Goal: Communication & Community: Connect with others

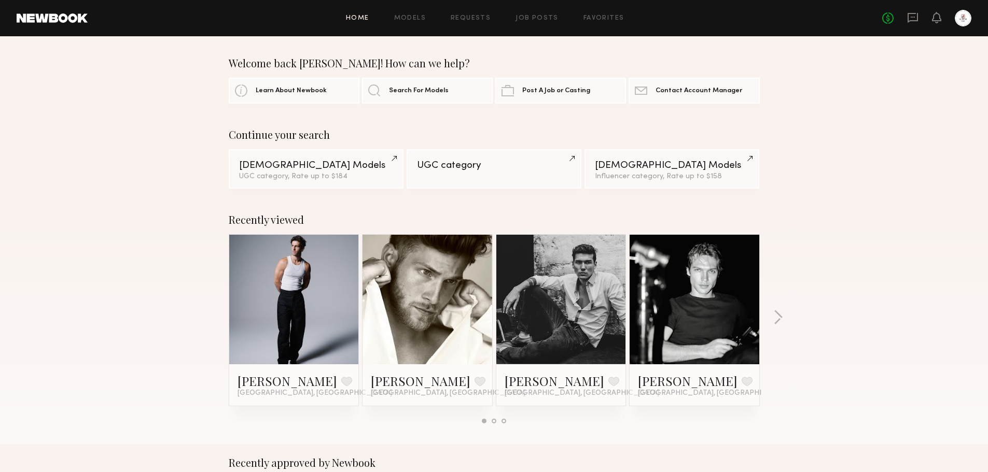
click at [545, 22] on div "Home Models Requests Job Posts Favorites Sign Out No fees up to $5,000" at bounding box center [529, 18] width 883 height 17
click at [545, 18] on link "Job Posts" at bounding box center [536, 18] width 43 height 7
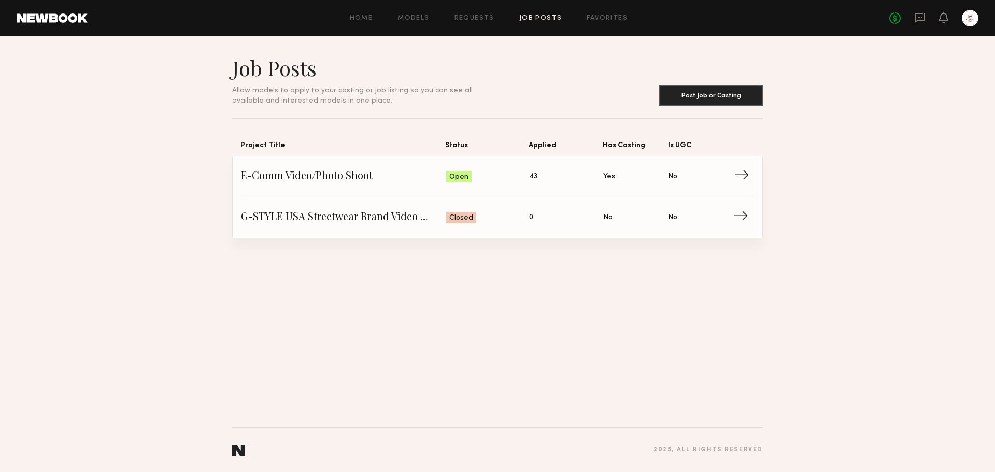
click at [734, 180] on span "→" at bounding box center [744, 177] width 21 height 16
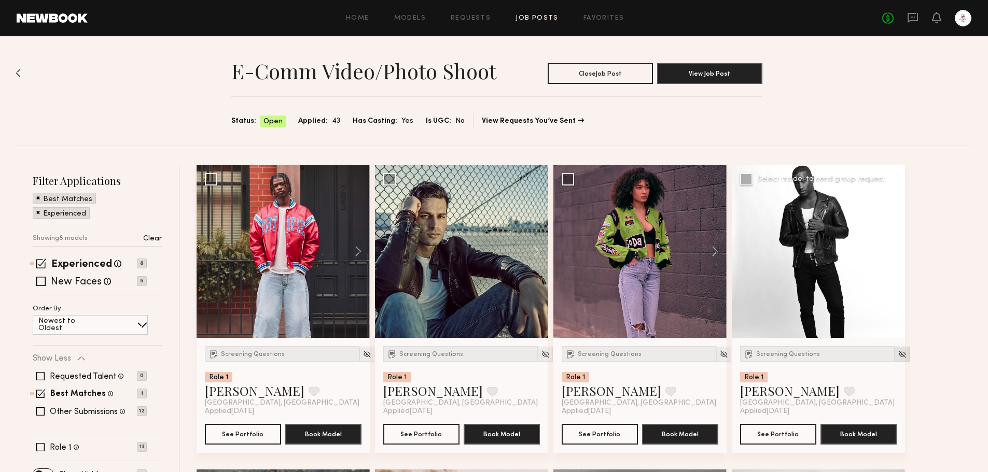
click at [897, 351] on img at bounding box center [901, 354] width 9 height 9
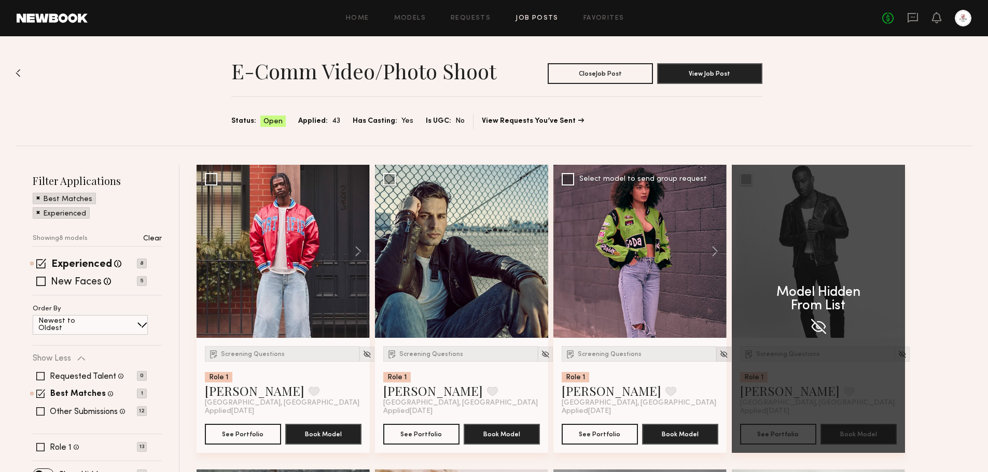
click at [719, 356] on img at bounding box center [723, 354] width 9 height 9
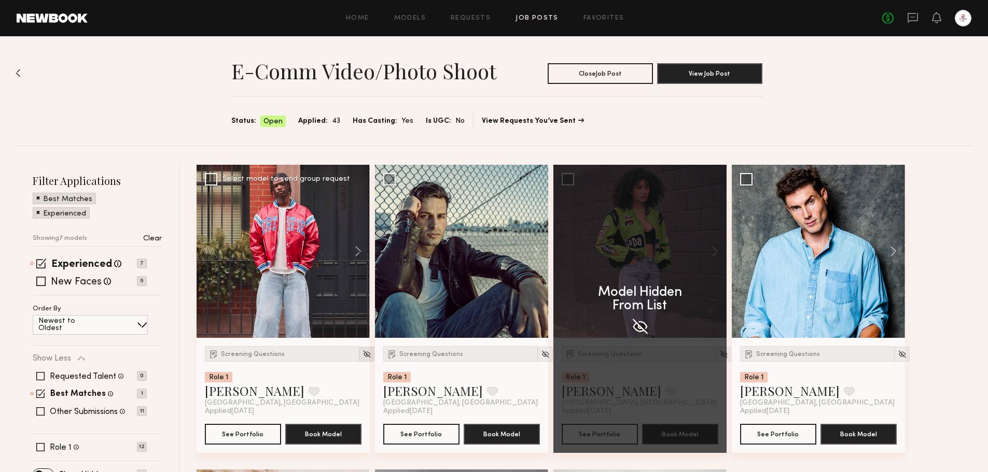
click at [362, 353] on img at bounding box center [366, 354] width 9 height 9
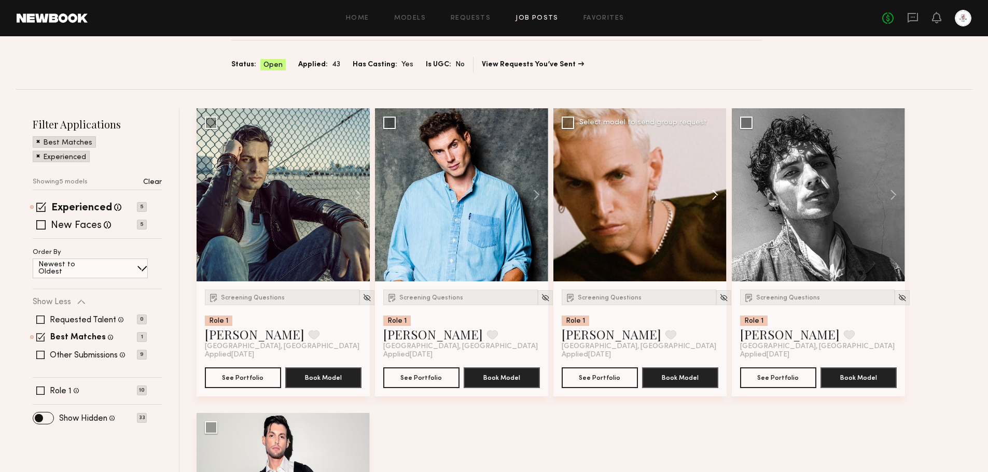
scroll to position [52, 0]
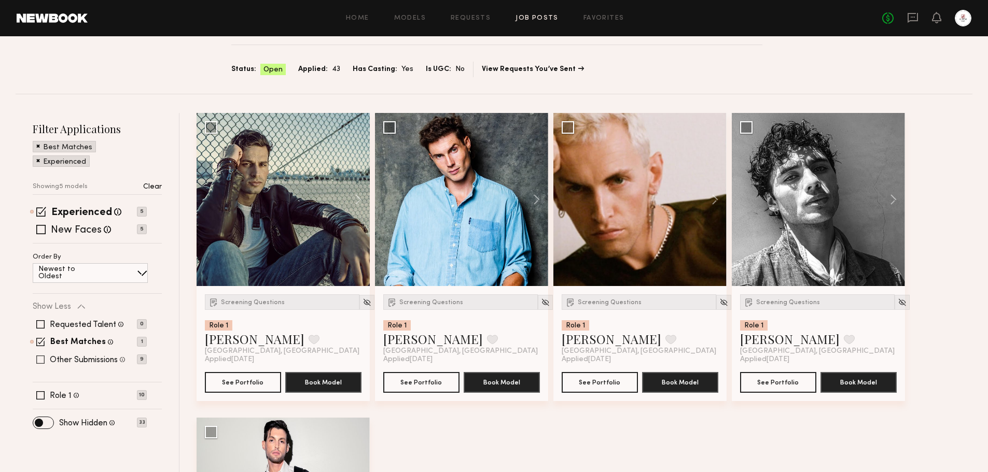
click at [112, 364] on label "Other Submissions" at bounding box center [84, 360] width 68 height 8
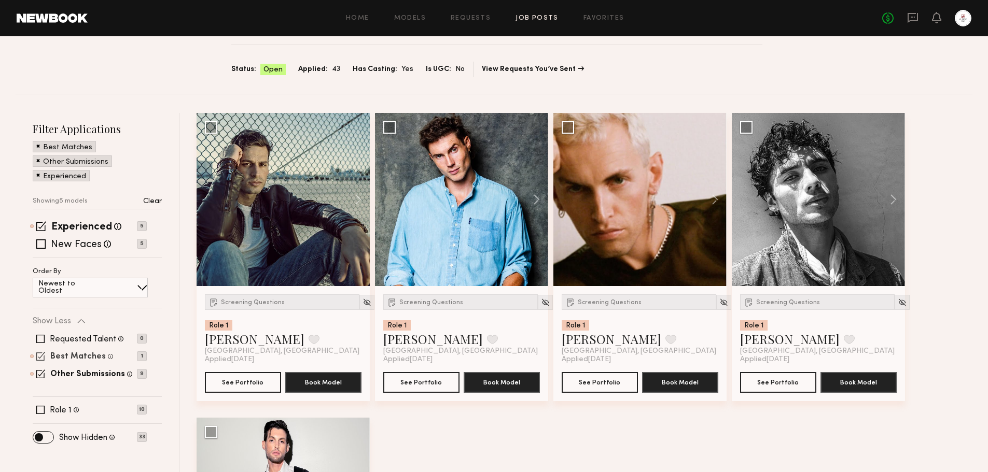
click at [66, 357] on label "Best Matches" at bounding box center [77, 357] width 55 height 8
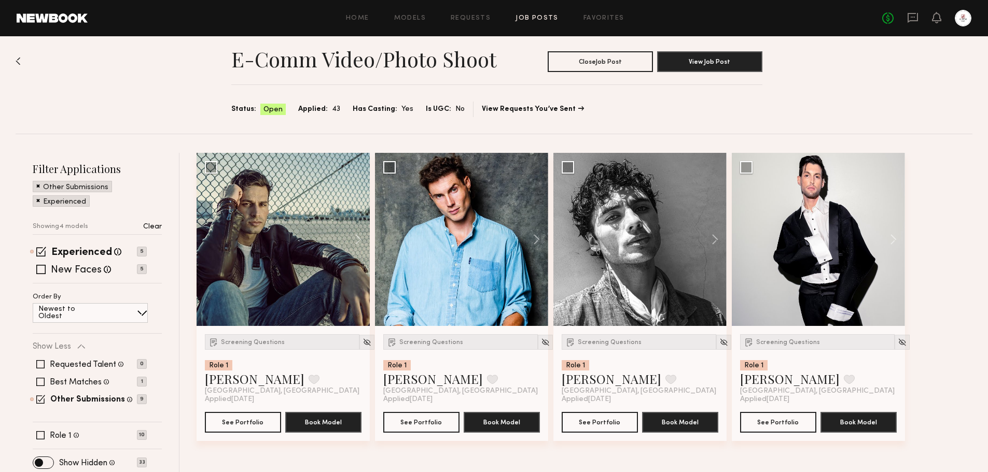
scroll to position [17, 0]
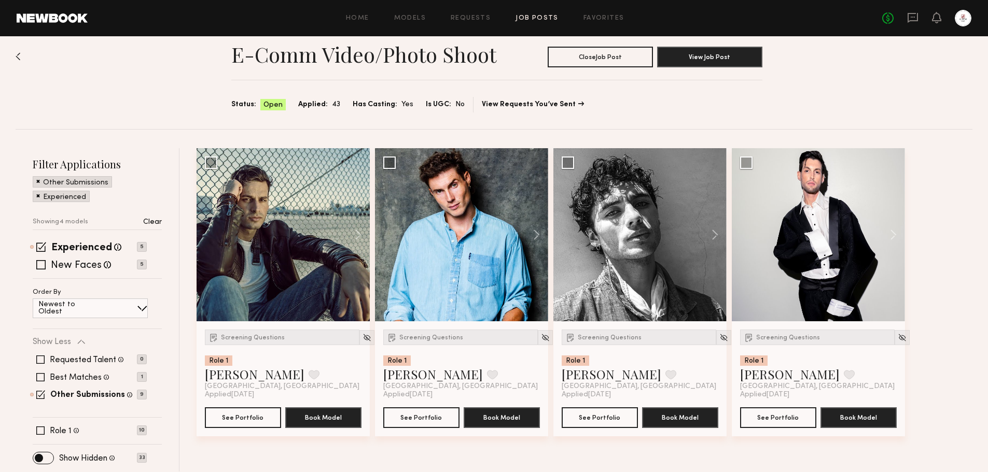
click at [38, 450] on div "Filter Applications Other Submissions Experienced Showing 4 models Clear Experi…" at bounding box center [97, 309] width 129 height 305
click at [44, 431] on span at bounding box center [40, 431] width 8 height 8
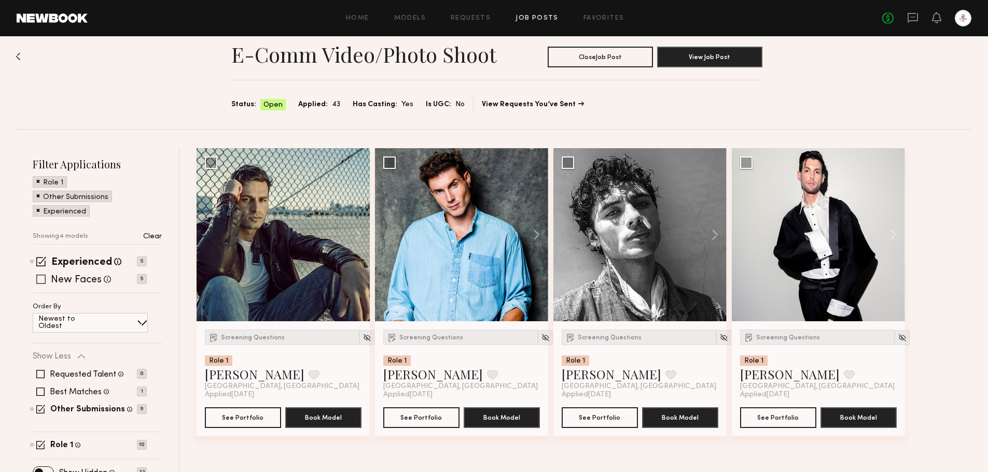
click at [79, 275] on label "New Faces" at bounding box center [76, 280] width 51 height 10
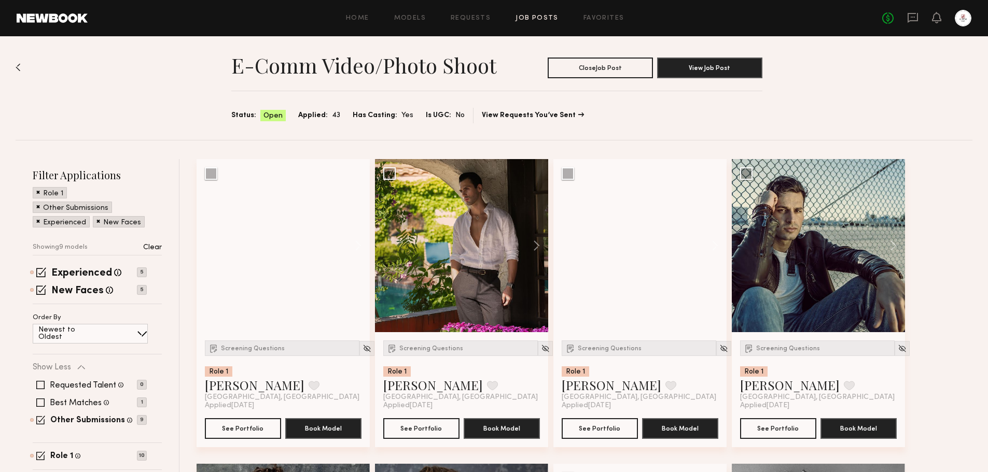
scroll to position [0, 0]
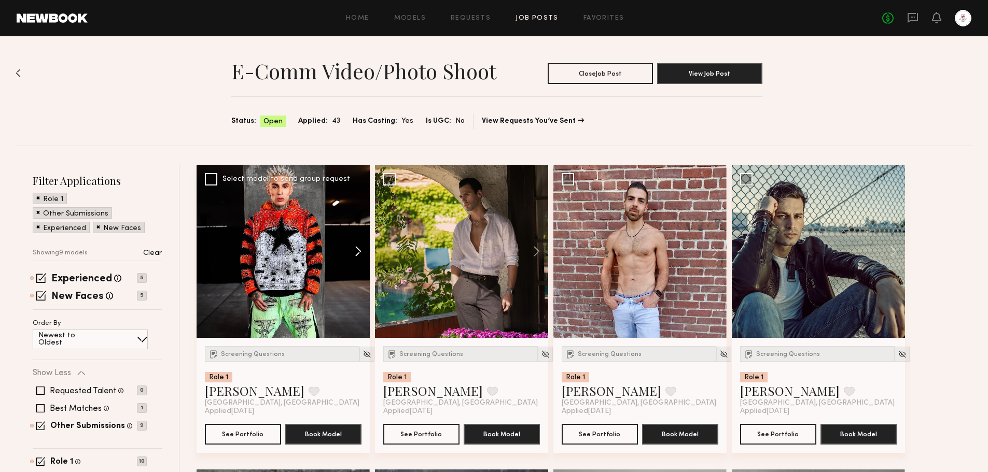
click at [358, 254] on button at bounding box center [352, 251] width 33 height 173
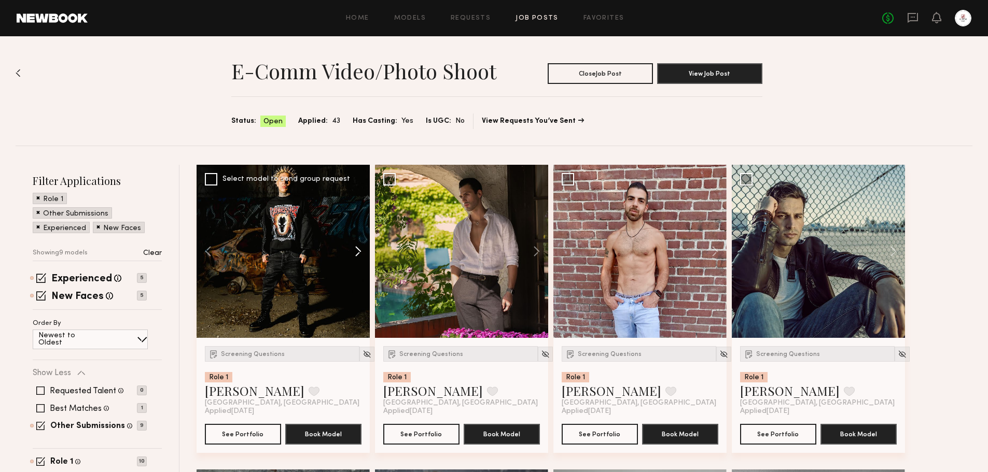
click at [358, 254] on button at bounding box center [352, 251] width 33 height 173
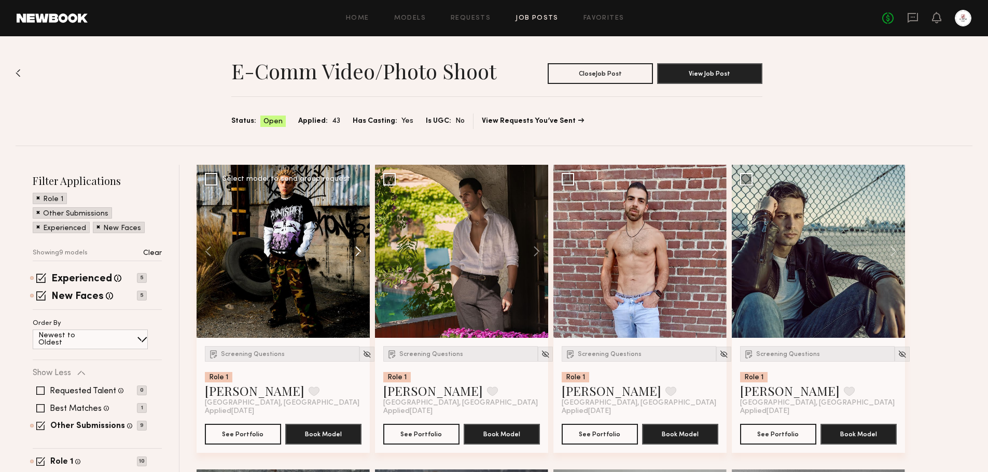
click at [358, 254] on button at bounding box center [352, 251] width 33 height 173
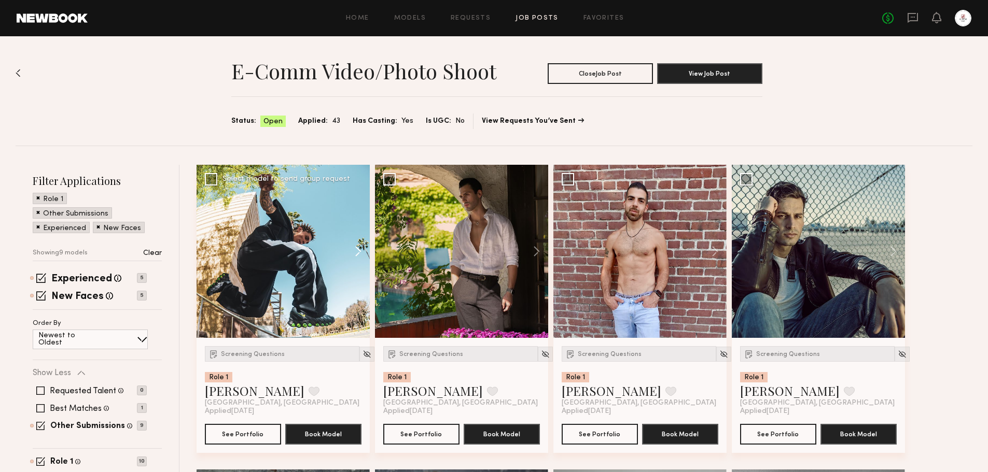
click at [358, 254] on button at bounding box center [352, 251] width 33 height 173
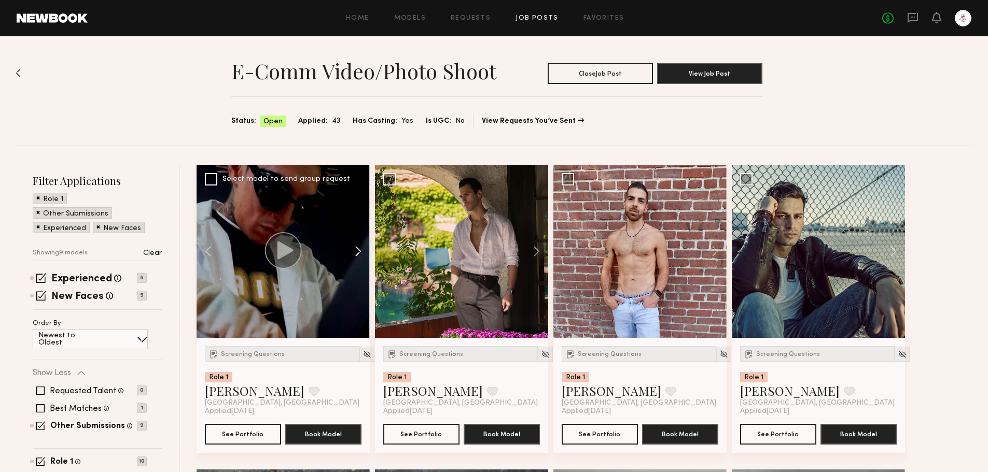
click at [358, 254] on button at bounding box center [352, 251] width 33 height 173
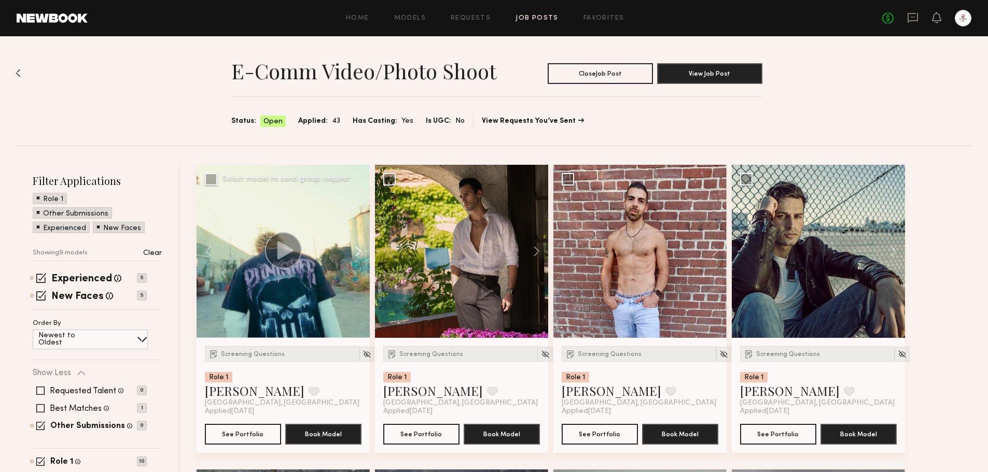
click at [358, 254] on button at bounding box center [352, 251] width 33 height 173
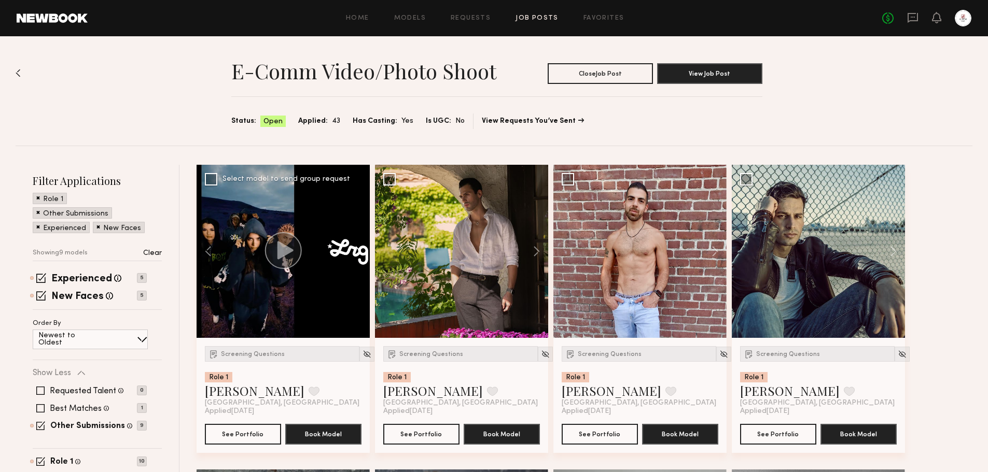
click at [358, 254] on button at bounding box center [352, 251] width 33 height 173
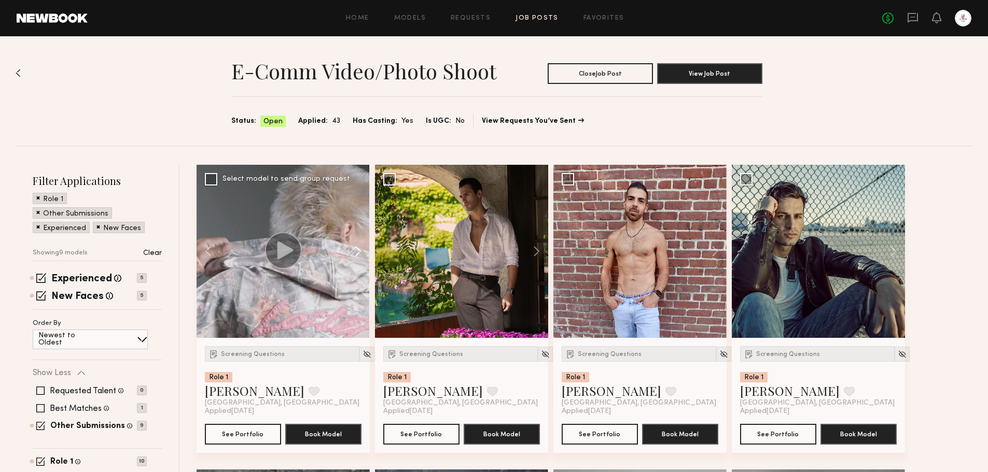
click at [358, 254] on button at bounding box center [352, 251] width 33 height 173
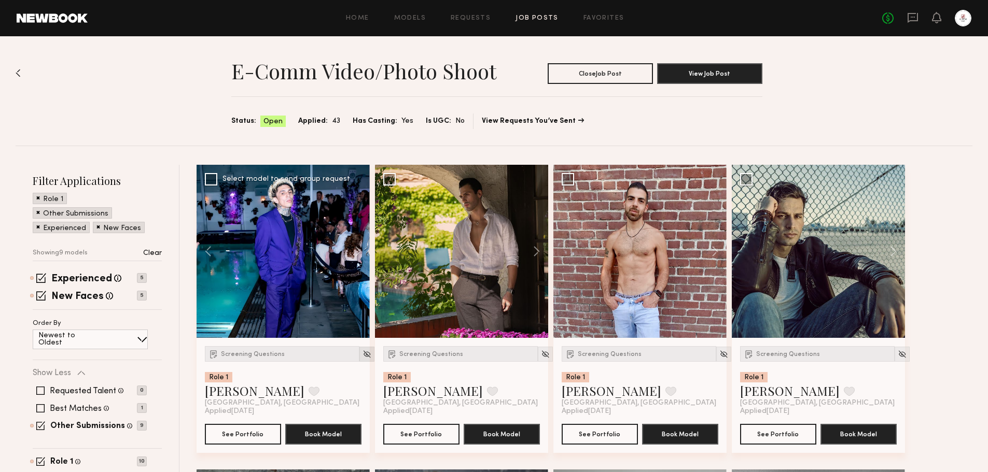
click at [362, 353] on img at bounding box center [366, 354] width 9 height 9
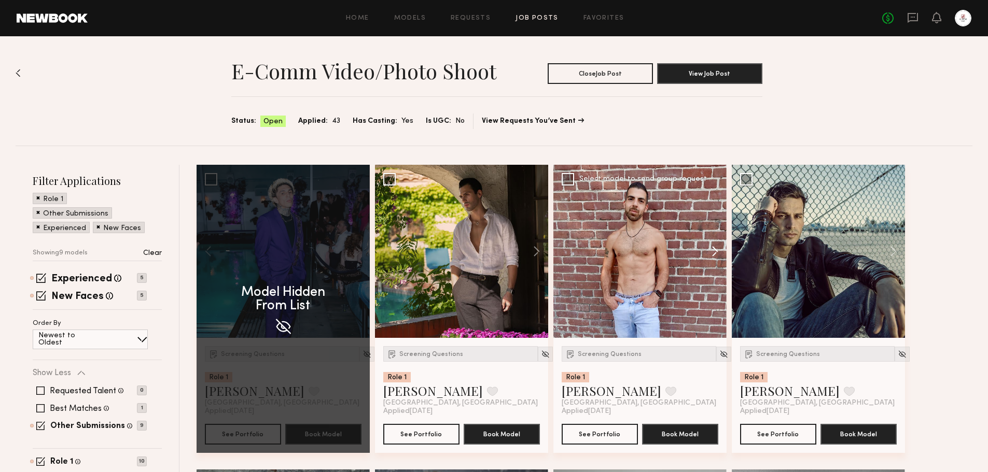
click at [715, 254] on button at bounding box center [709, 251] width 33 height 173
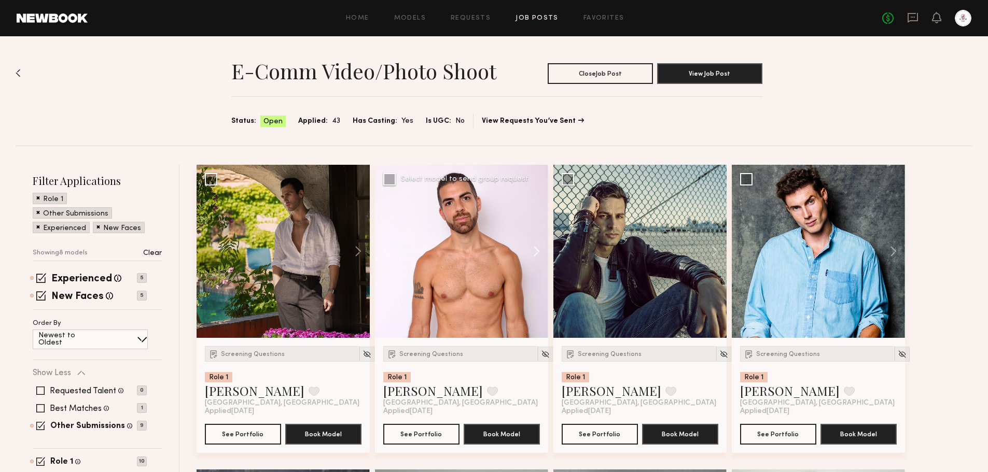
click at [715, 254] on button at bounding box center [709, 251] width 33 height 173
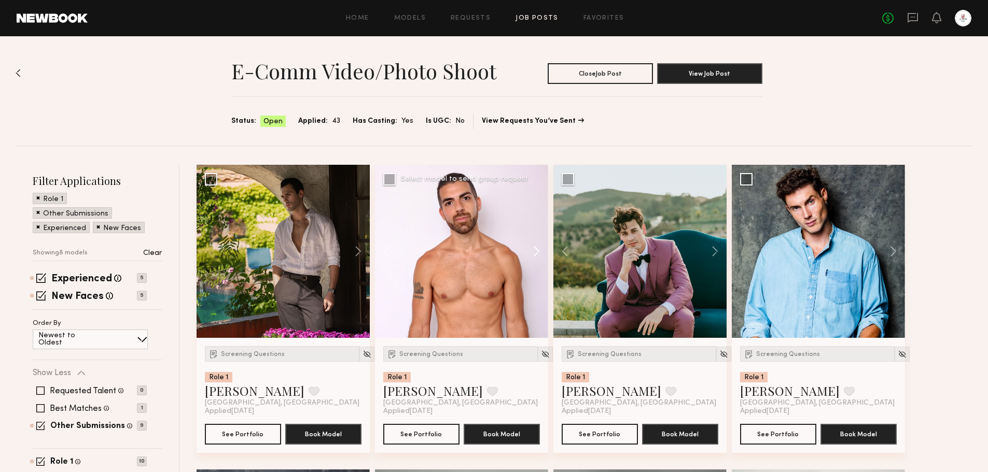
click at [715, 254] on button at bounding box center [709, 251] width 33 height 173
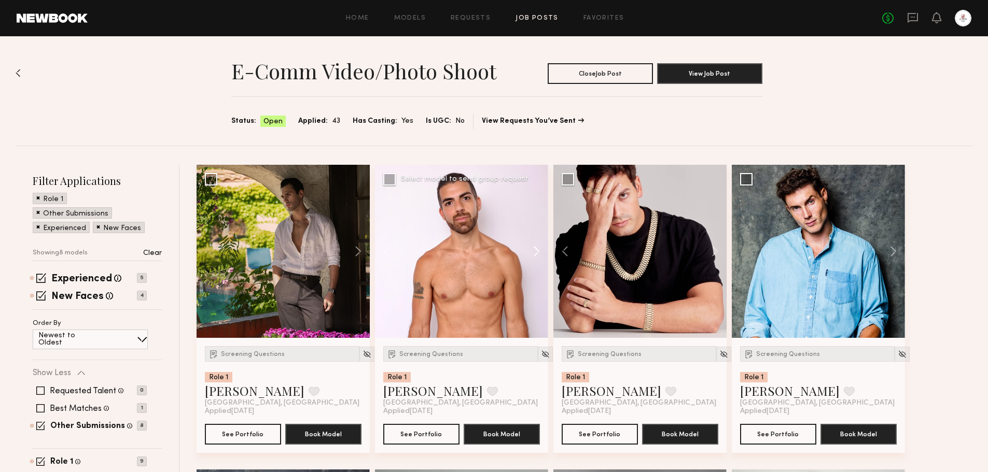
click at [715, 254] on button at bounding box center [709, 251] width 33 height 173
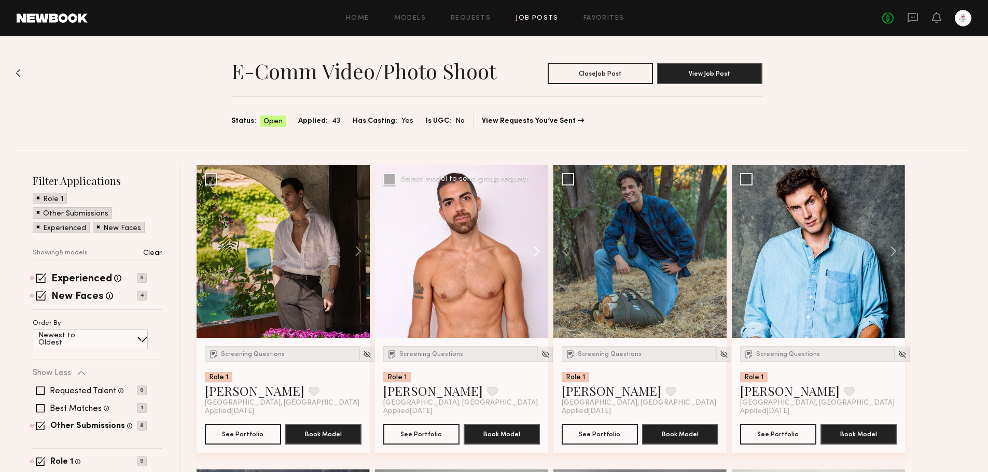
click at [715, 254] on div at bounding box center [639, 251] width 173 height 173
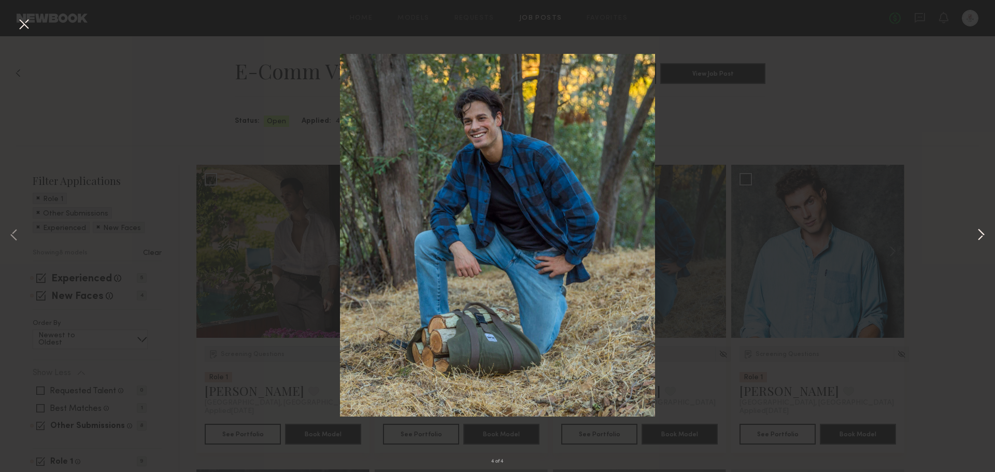
click at [980, 235] on button at bounding box center [981, 236] width 12 height 378
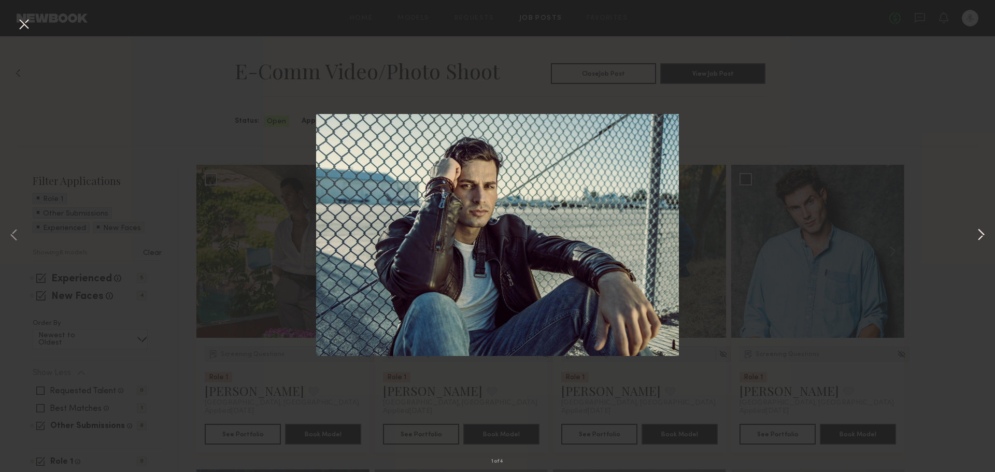
click at [980, 235] on button at bounding box center [981, 236] width 12 height 378
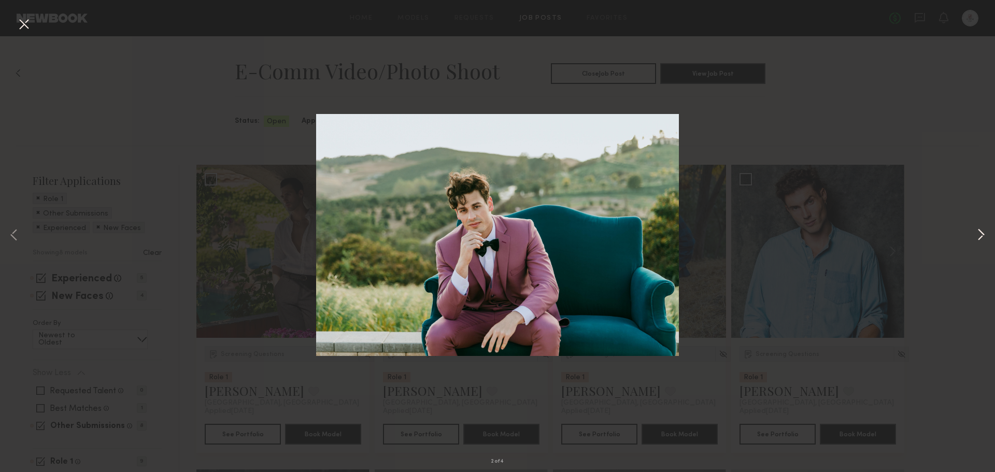
click at [980, 235] on button at bounding box center [981, 236] width 12 height 378
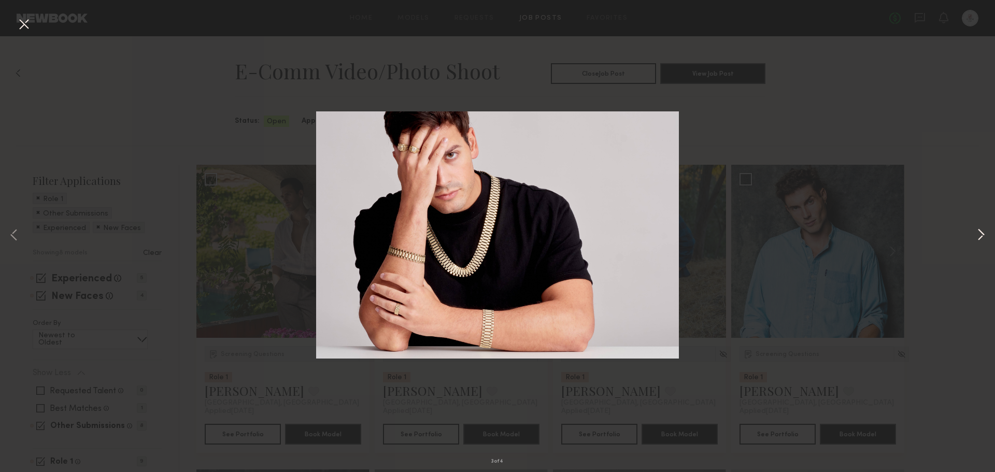
click at [980, 235] on button at bounding box center [981, 236] width 12 height 378
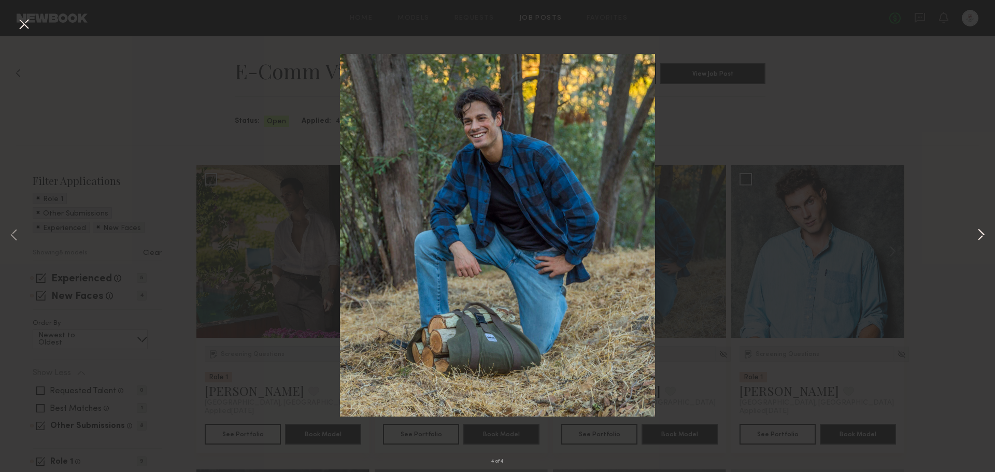
click at [980, 235] on button at bounding box center [981, 236] width 12 height 378
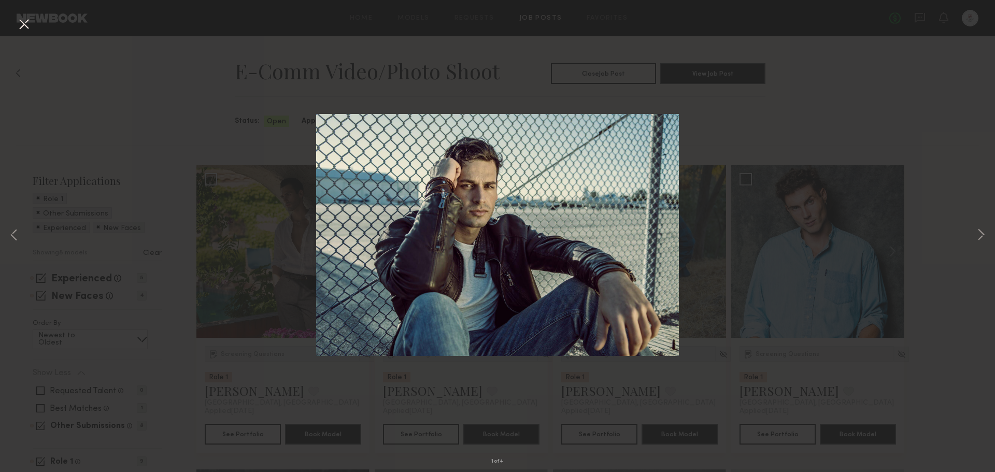
click at [928, 51] on div "1 of 4" at bounding box center [497, 236] width 995 height 472
click at [23, 27] on button at bounding box center [24, 25] width 17 height 19
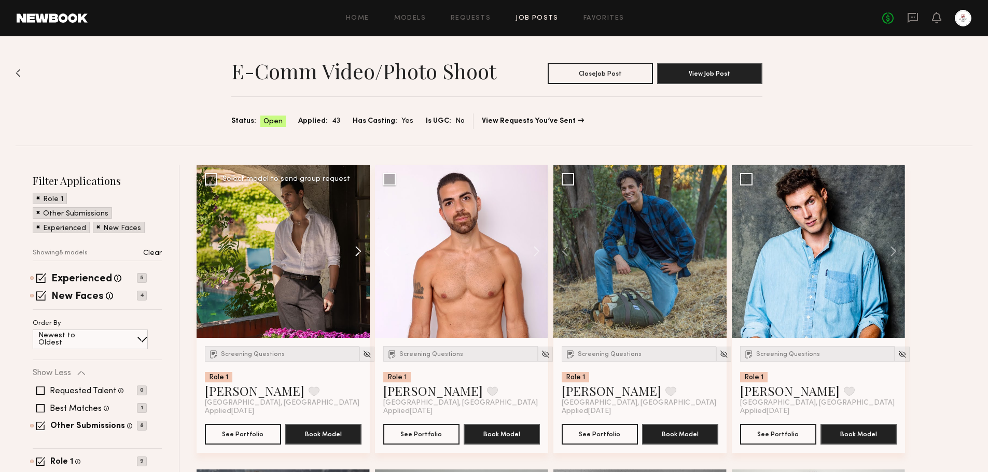
click at [357, 251] on button at bounding box center [352, 251] width 33 height 173
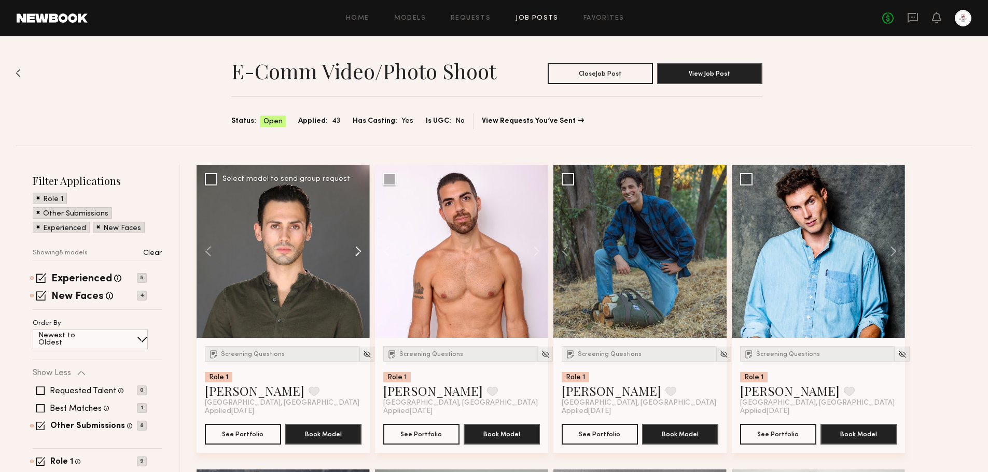
click at [357, 250] on button at bounding box center [352, 251] width 33 height 173
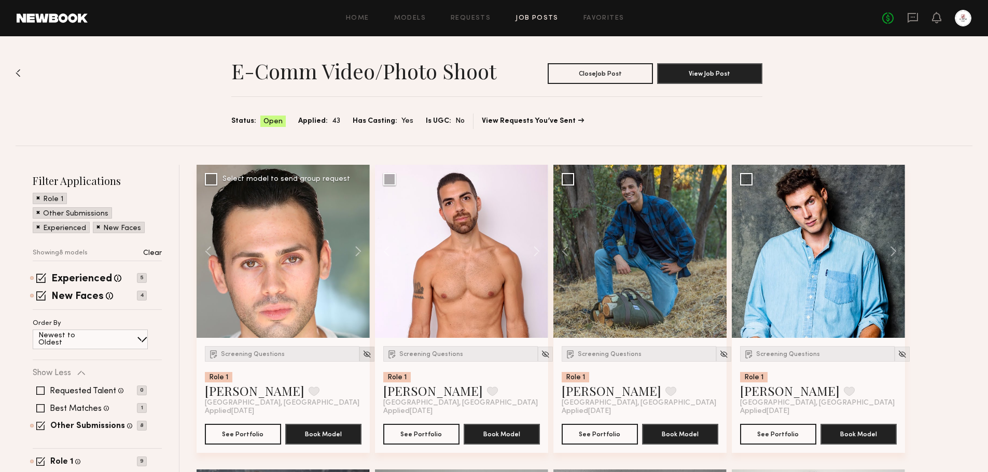
click at [362, 357] on img at bounding box center [366, 354] width 9 height 9
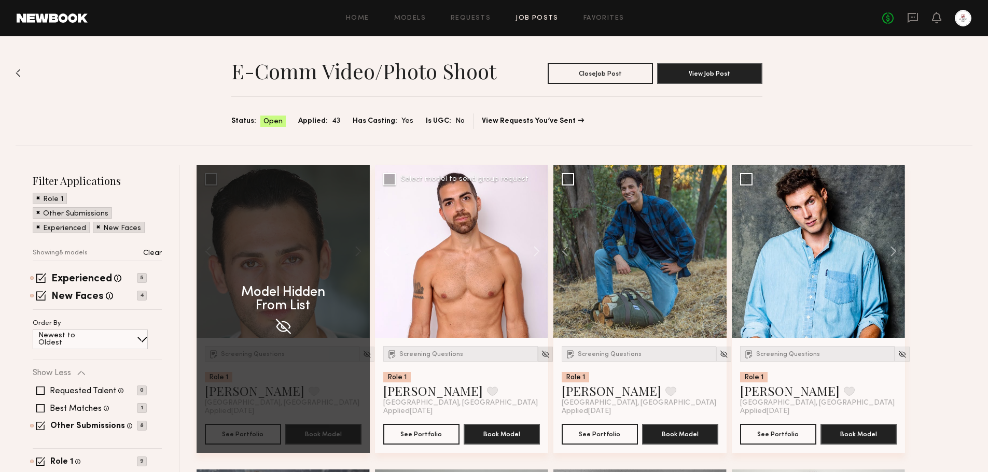
click at [541, 357] on img at bounding box center [545, 354] width 9 height 9
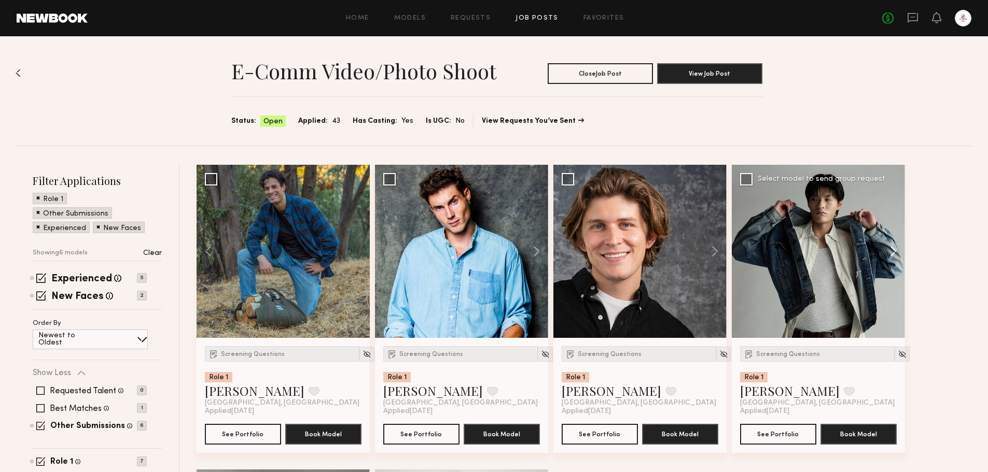
click at [892, 252] on button at bounding box center [887, 251] width 33 height 173
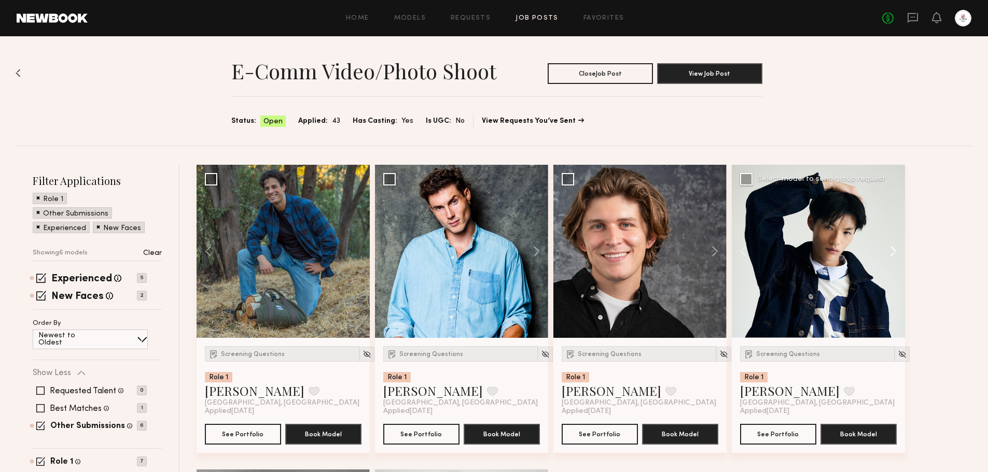
click at [892, 252] on button at bounding box center [887, 251] width 33 height 173
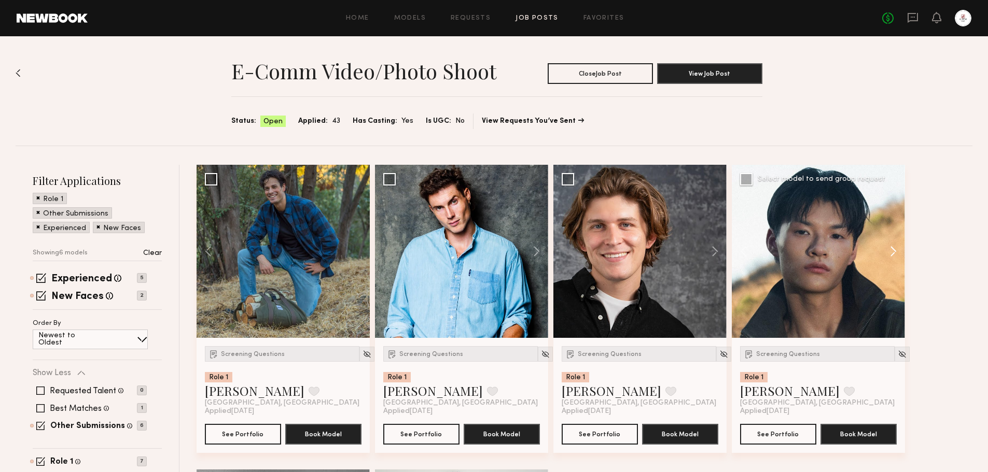
click at [892, 252] on button at bounding box center [887, 251] width 33 height 173
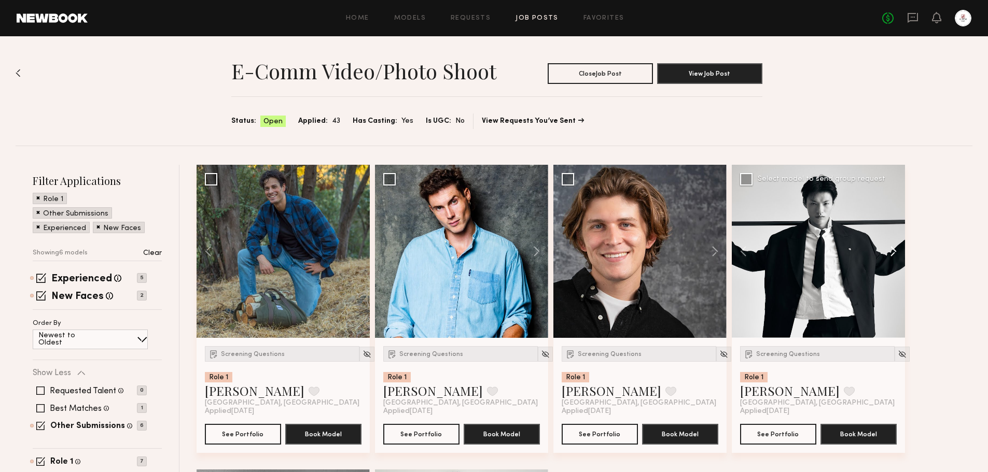
click at [892, 252] on button at bounding box center [887, 251] width 33 height 173
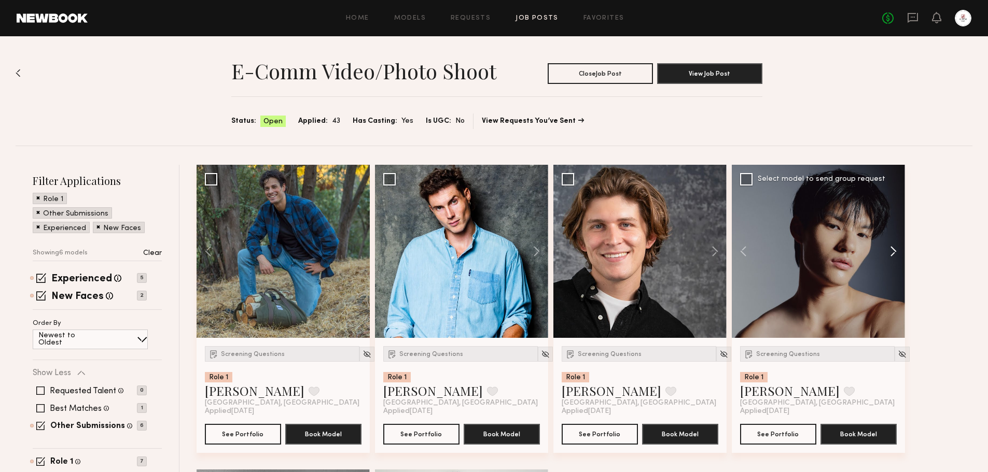
click at [892, 252] on button at bounding box center [887, 251] width 33 height 173
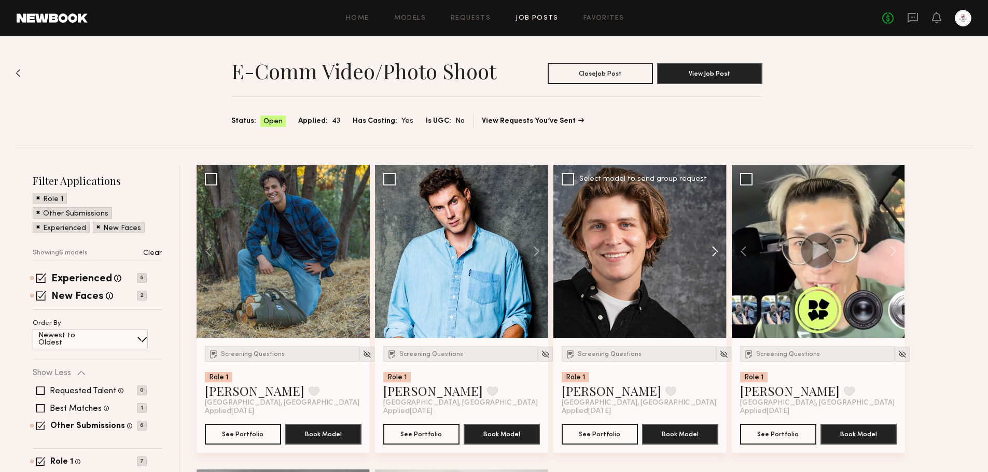
click at [718, 253] on button at bounding box center [709, 251] width 33 height 173
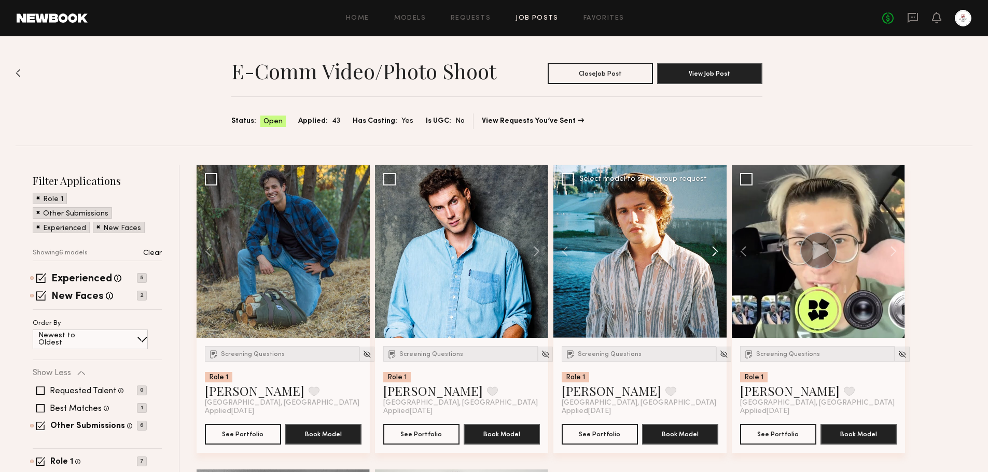
click at [718, 250] on button at bounding box center [709, 251] width 33 height 173
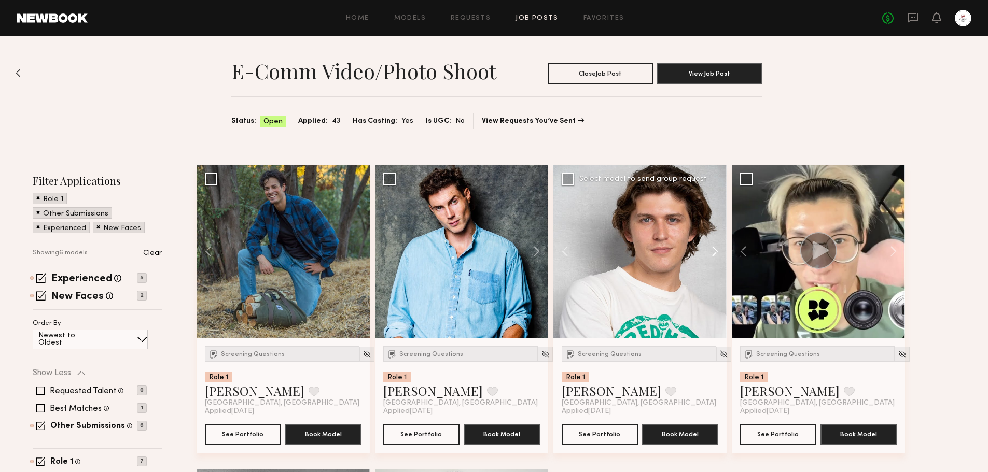
click at [718, 250] on button at bounding box center [709, 251] width 33 height 173
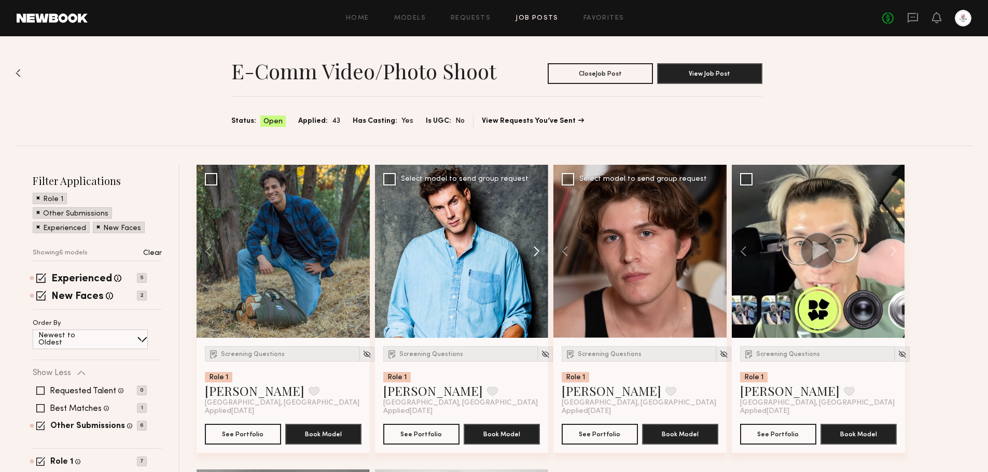
click at [530, 252] on button at bounding box center [531, 251] width 33 height 173
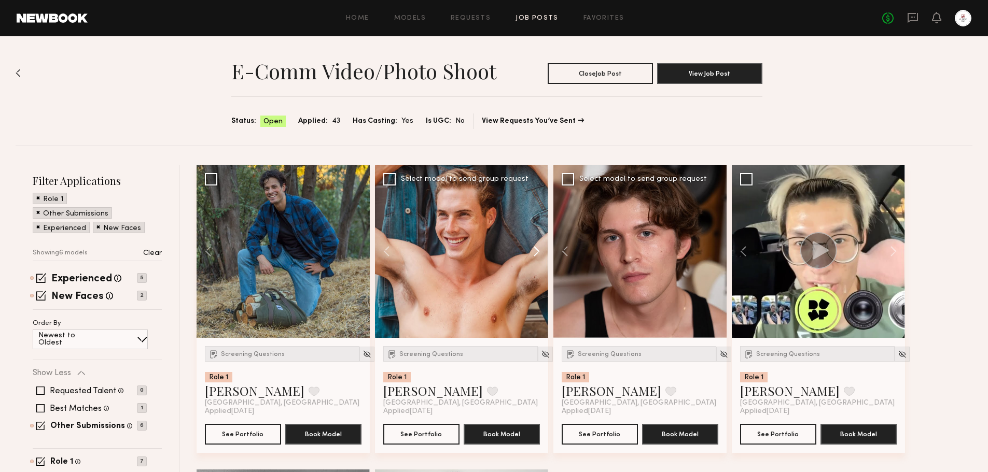
click at [530, 252] on button at bounding box center [531, 251] width 33 height 173
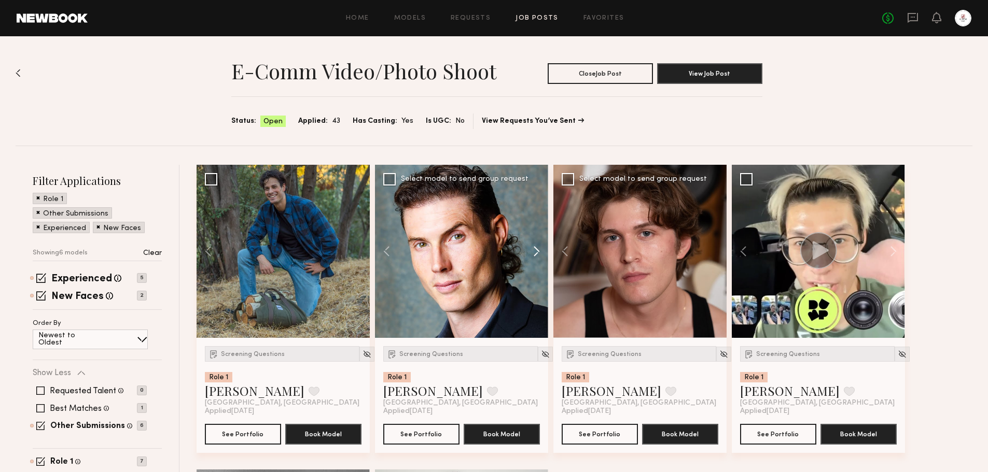
click at [530, 252] on button at bounding box center [531, 251] width 33 height 173
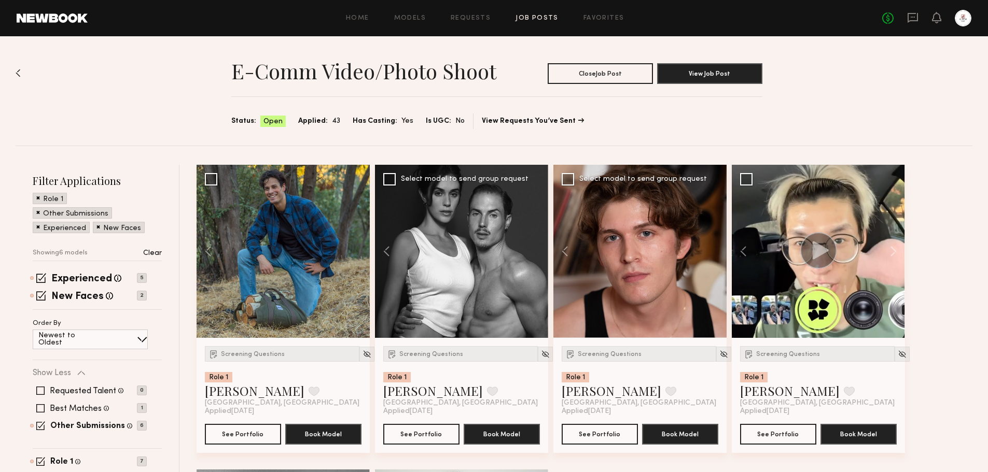
click at [530, 252] on div at bounding box center [461, 251] width 173 height 173
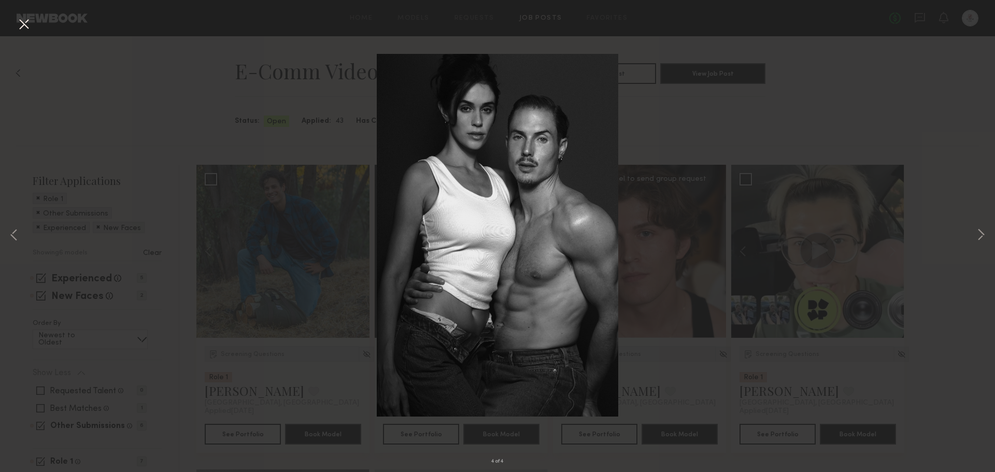
click at [703, 167] on div "4 of 4" at bounding box center [497, 236] width 995 height 472
drag, startPoint x: 971, startPoint y: 231, endPoint x: 977, endPoint y: 232, distance: 5.2
click at [974, 232] on div "4 of 4" at bounding box center [497, 236] width 995 height 472
click at [979, 232] on button at bounding box center [981, 236] width 12 height 378
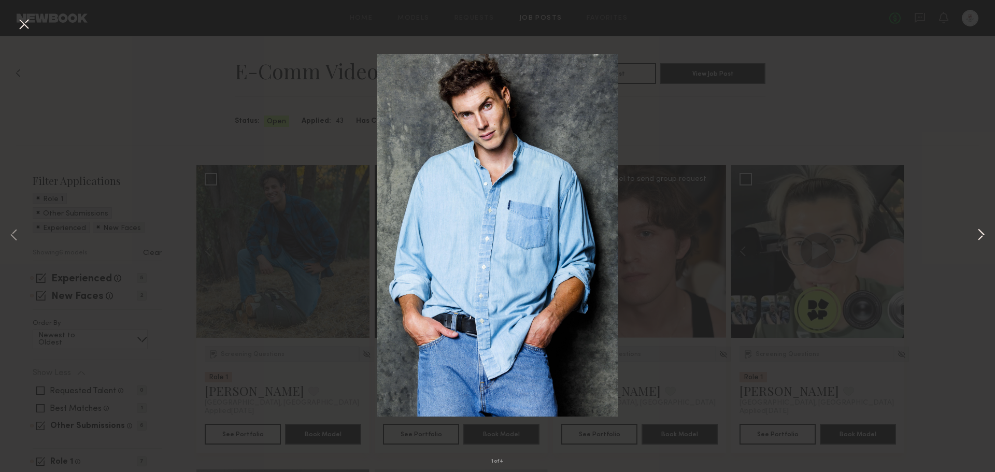
click at [979, 232] on button at bounding box center [981, 236] width 12 height 378
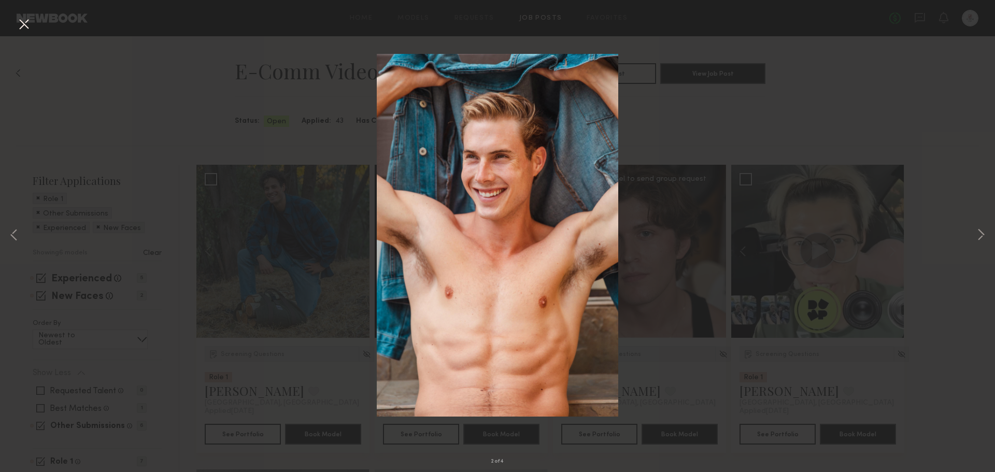
click at [24, 25] on button at bounding box center [24, 25] width 17 height 19
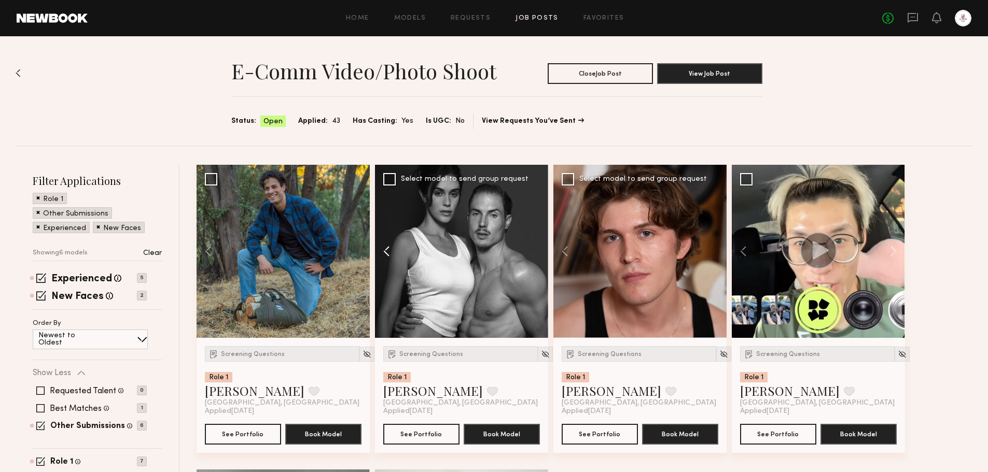
click at [384, 249] on button at bounding box center [391, 251] width 33 height 173
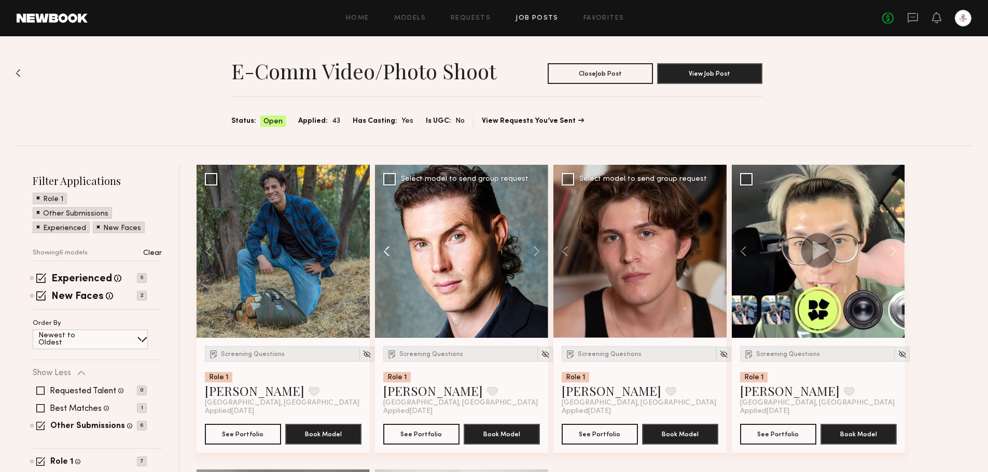
click at [384, 249] on button at bounding box center [391, 251] width 33 height 173
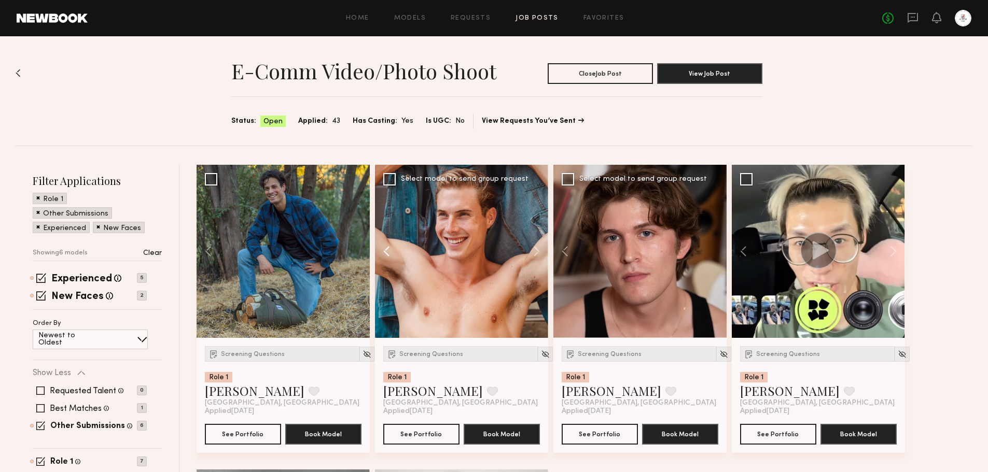
click at [384, 249] on button at bounding box center [391, 251] width 33 height 173
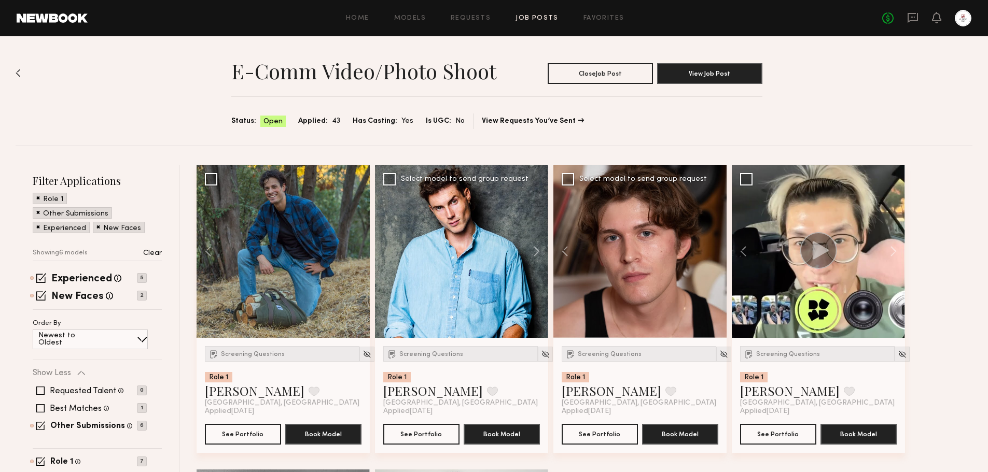
click at [434, 251] on div at bounding box center [461, 251] width 173 height 173
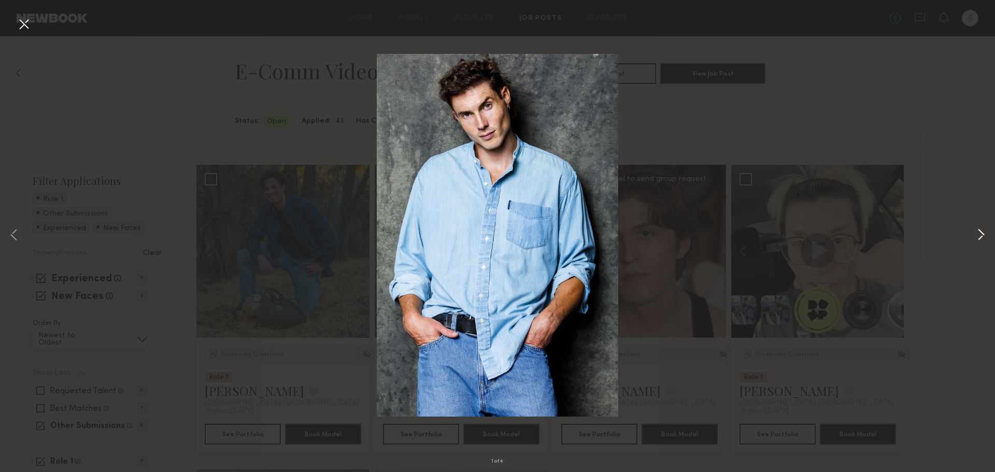
click at [975, 231] on button at bounding box center [981, 236] width 12 height 378
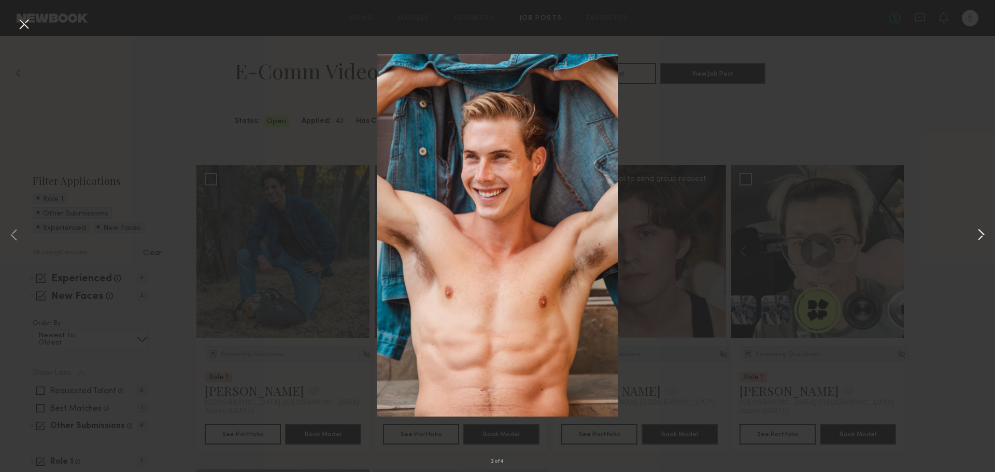
click at [975, 231] on button at bounding box center [981, 236] width 12 height 378
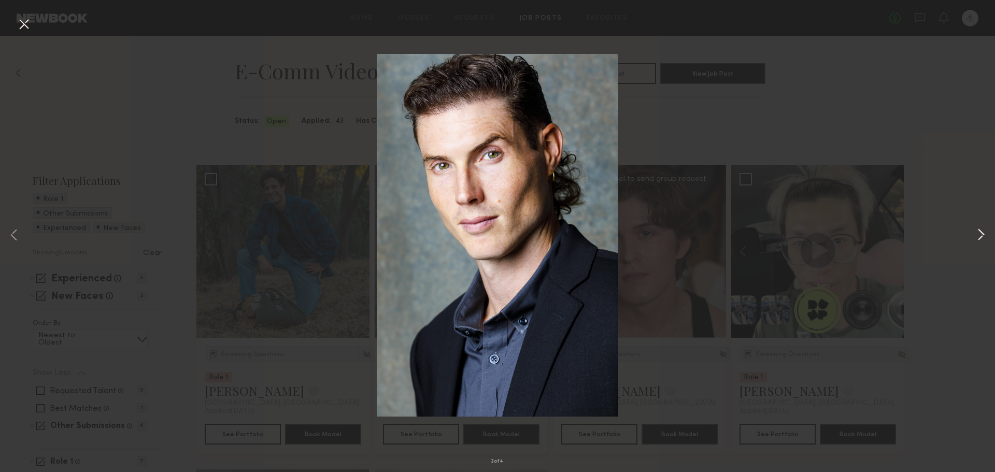
click at [975, 231] on button at bounding box center [981, 236] width 12 height 378
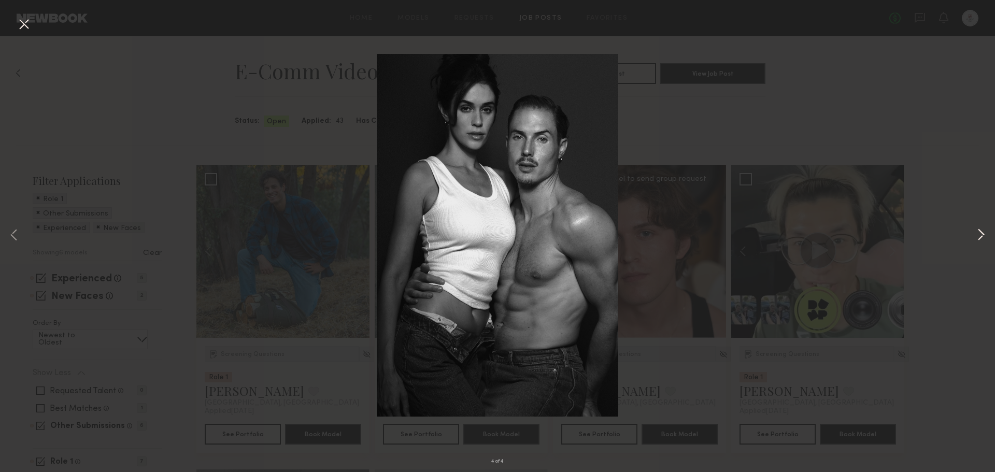
click at [975, 231] on button at bounding box center [981, 236] width 12 height 378
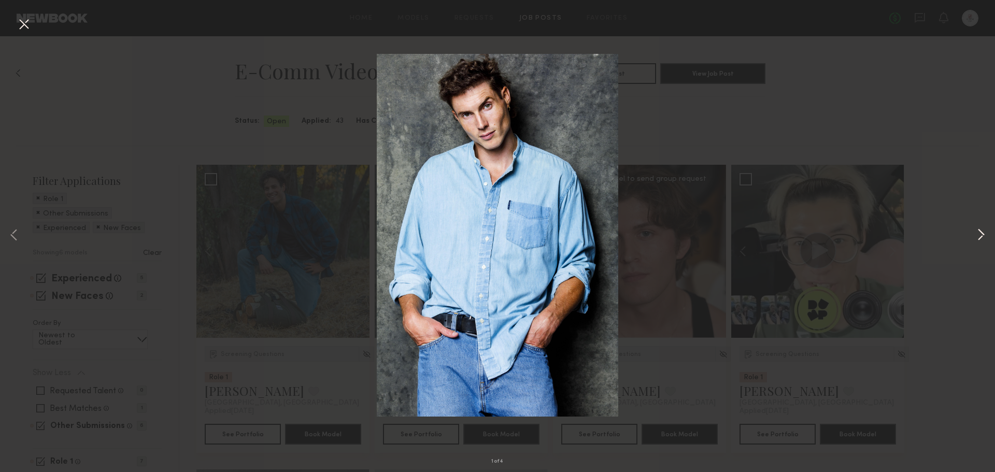
click at [975, 231] on button at bounding box center [981, 236] width 12 height 378
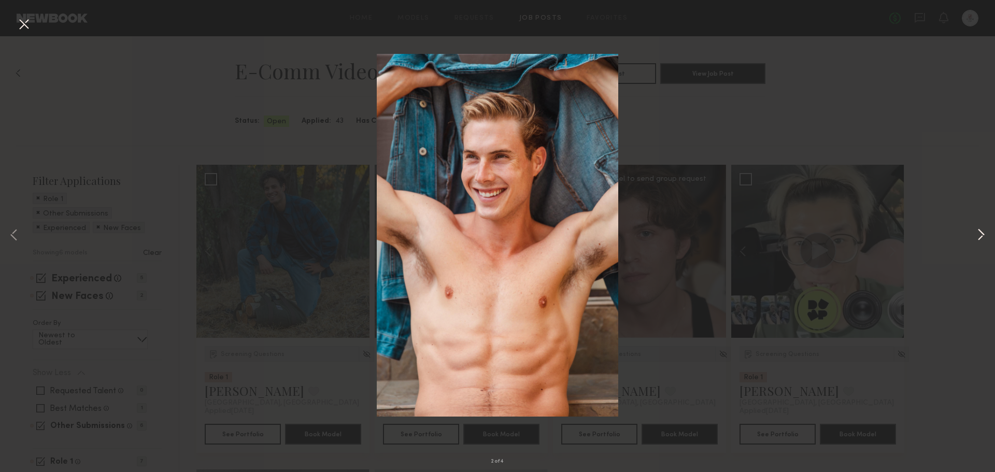
click at [975, 231] on button at bounding box center [981, 236] width 12 height 378
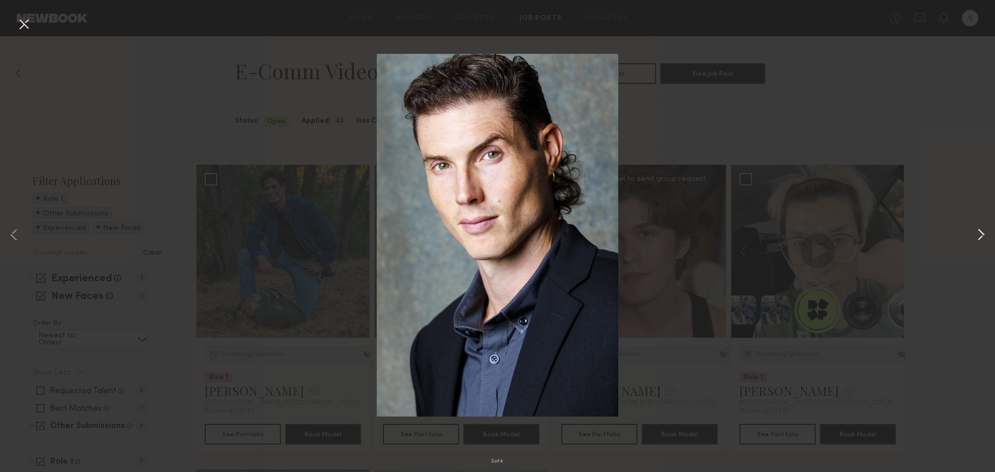
click at [975, 231] on button at bounding box center [981, 236] width 12 height 378
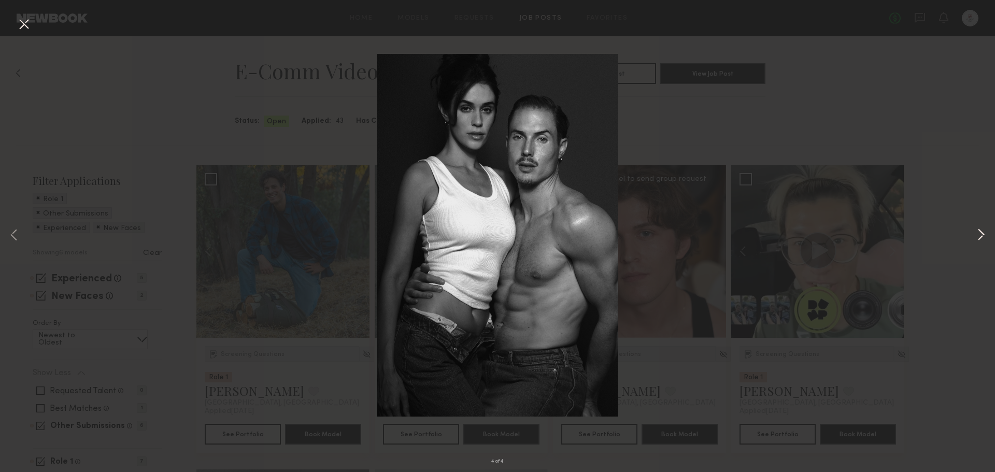
click at [975, 231] on button at bounding box center [981, 236] width 12 height 378
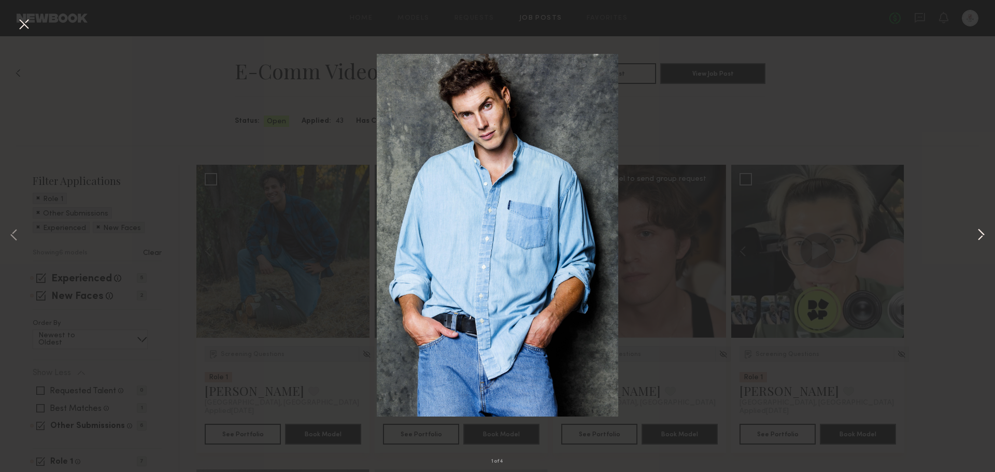
click at [975, 231] on button at bounding box center [981, 236] width 12 height 378
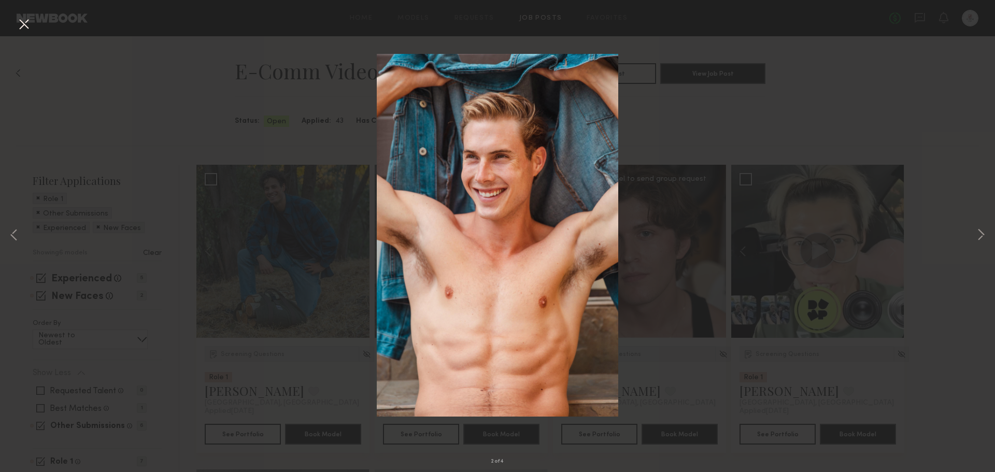
click at [883, 103] on div "2 of 4" at bounding box center [497, 236] width 995 height 472
click at [30, 23] on button at bounding box center [24, 25] width 17 height 19
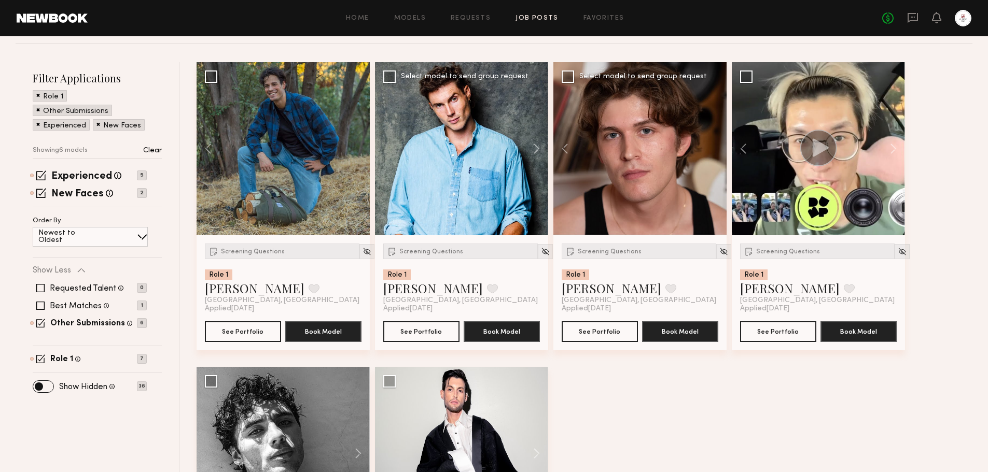
scroll to position [104, 0]
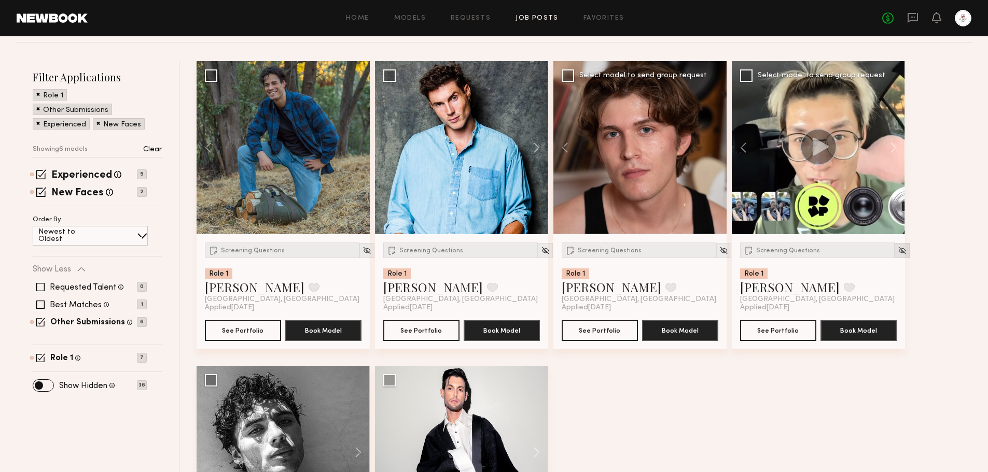
click at [897, 253] on img at bounding box center [901, 250] width 9 height 9
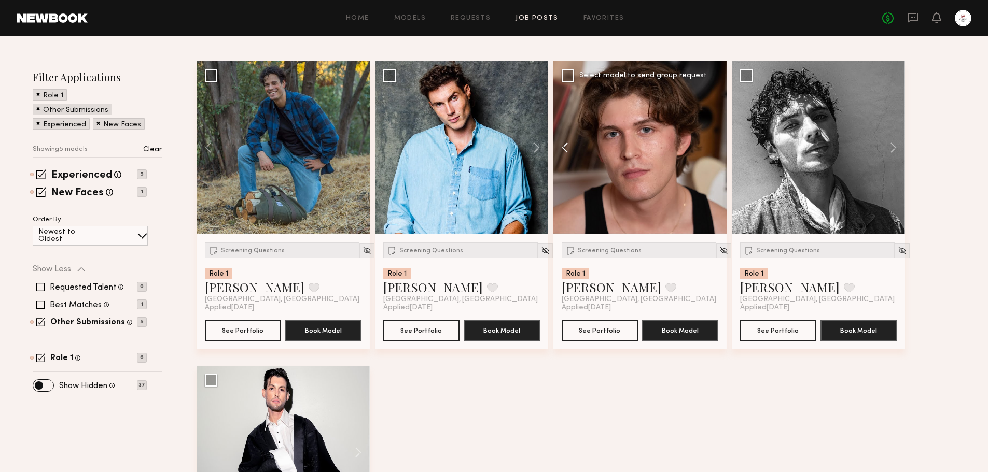
click at [567, 151] on button at bounding box center [569, 147] width 33 height 173
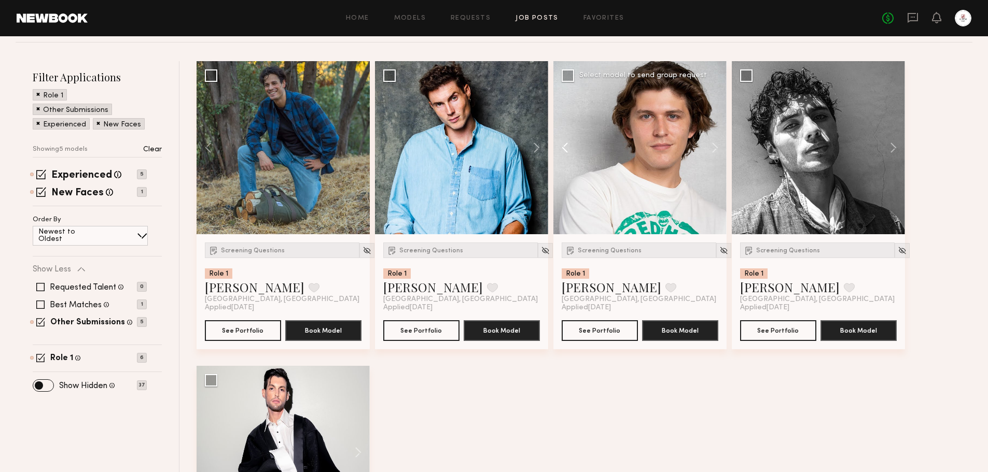
click at [567, 151] on button at bounding box center [569, 147] width 33 height 173
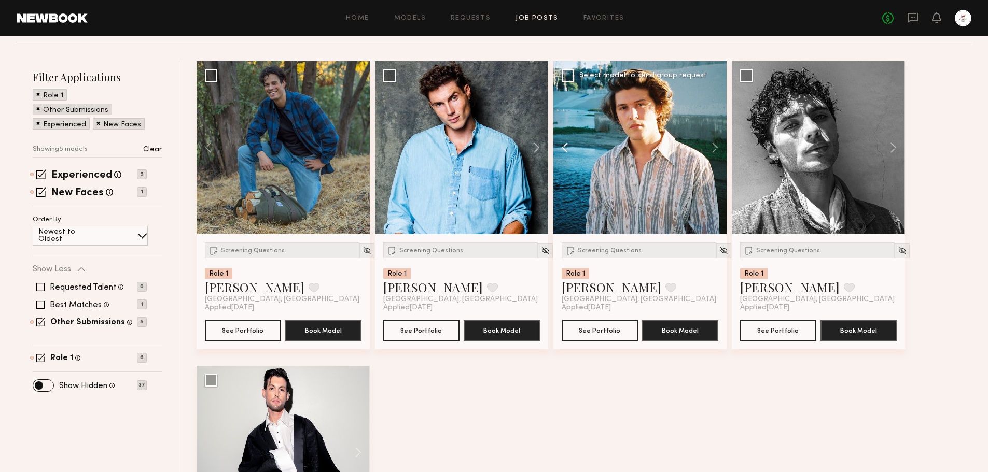
click at [567, 151] on button at bounding box center [569, 147] width 33 height 173
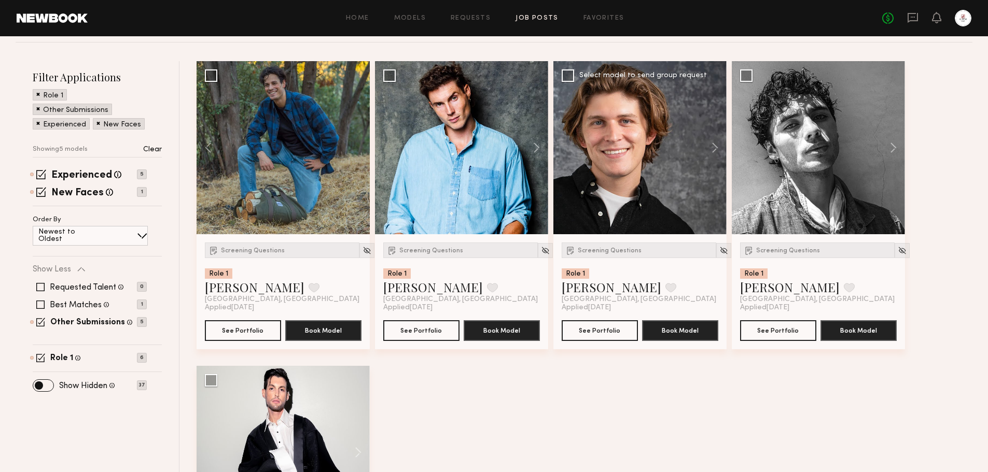
click at [567, 151] on div at bounding box center [639, 147] width 173 height 173
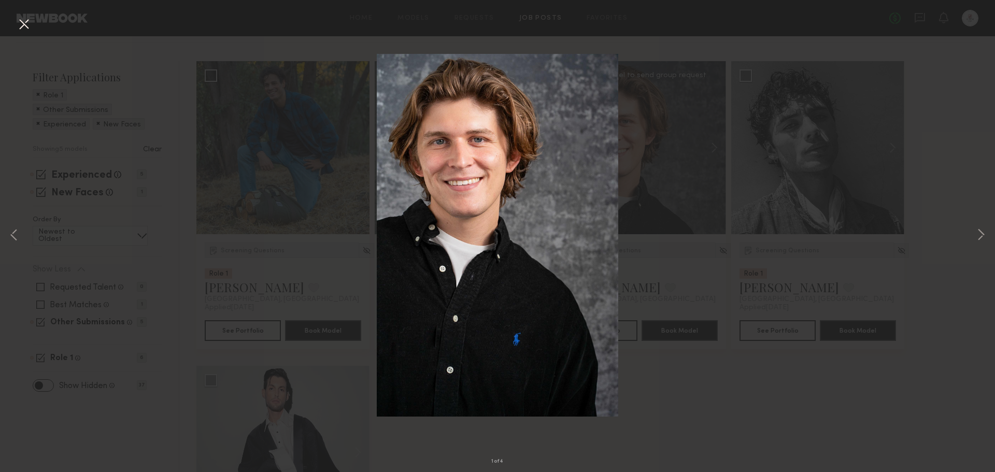
click at [23, 28] on button at bounding box center [24, 25] width 17 height 19
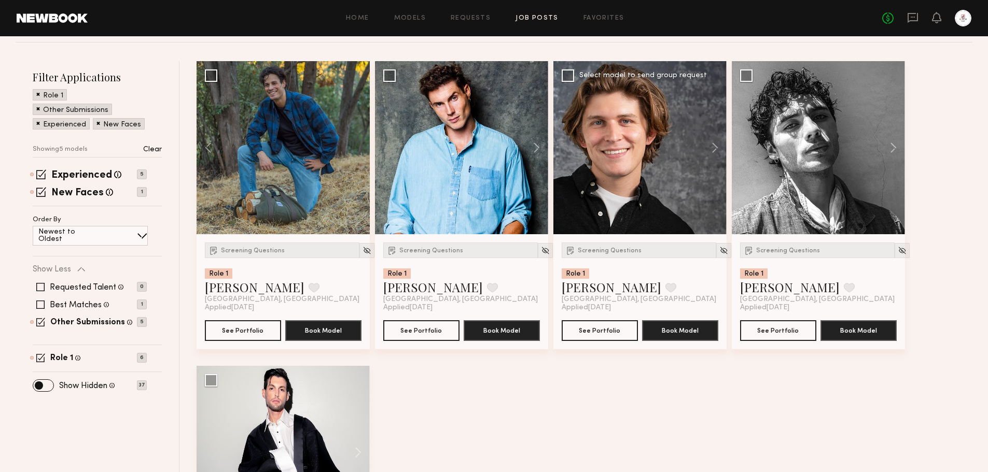
click at [942, 224] on div "Screening Questions Role 1 [PERSON_NAME] Favorite [GEOGRAPHIC_DATA], [GEOGRAPHI…" at bounding box center [586, 366] width 781 height 610
click at [962, 138] on div "Screening Questions Role 1 [PERSON_NAME] Favorite [GEOGRAPHIC_DATA], [GEOGRAPHI…" at bounding box center [586, 366] width 781 height 610
click at [713, 146] on button at bounding box center [709, 147] width 33 height 173
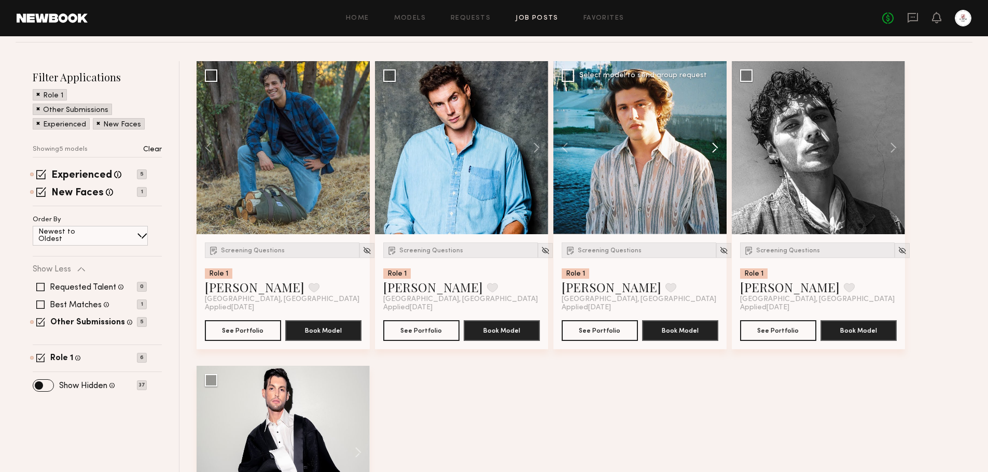
click at [713, 146] on button at bounding box center [709, 147] width 33 height 173
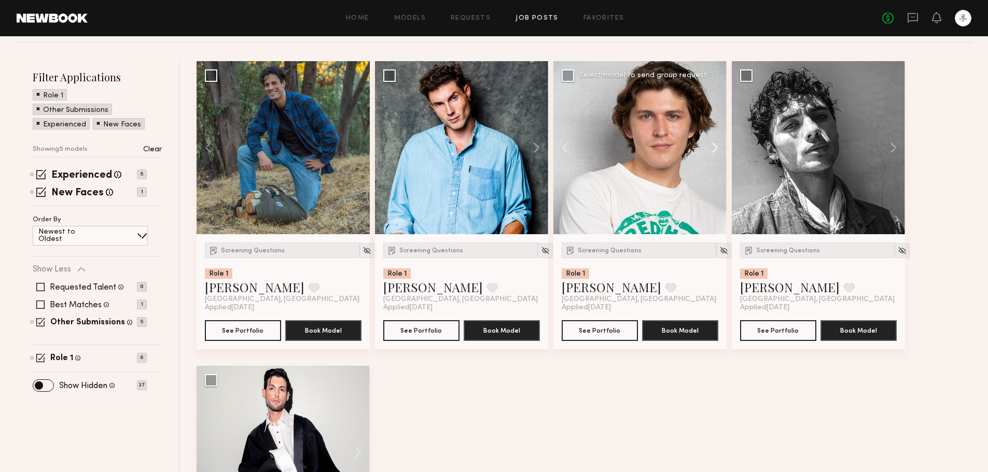
click at [713, 146] on button at bounding box center [709, 147] width 33 height 173
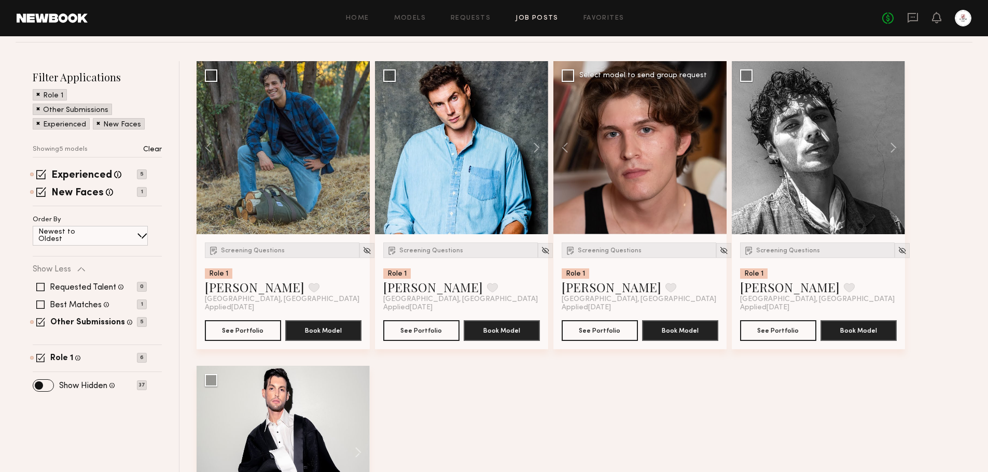
click at [713, 146] on div at bounding box center [639, 147] width 173 height 173
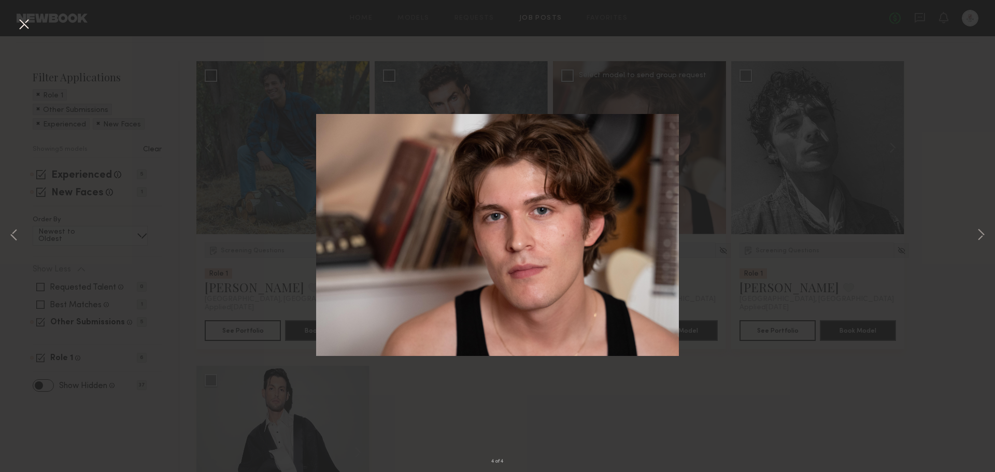
click at [22, 25] on button at bounding box center [24, 25] width 17 height 19
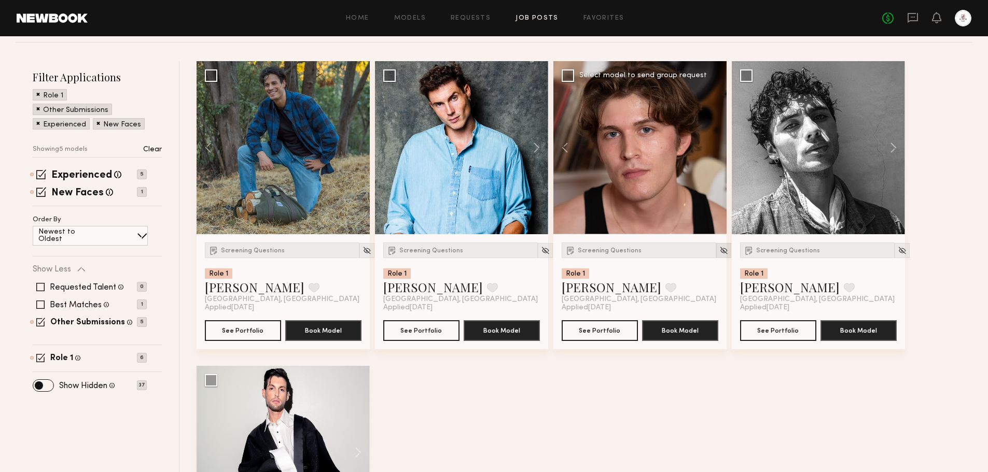
click at [719, 248] on img at bounding box center [723, 250] width 9 height 9
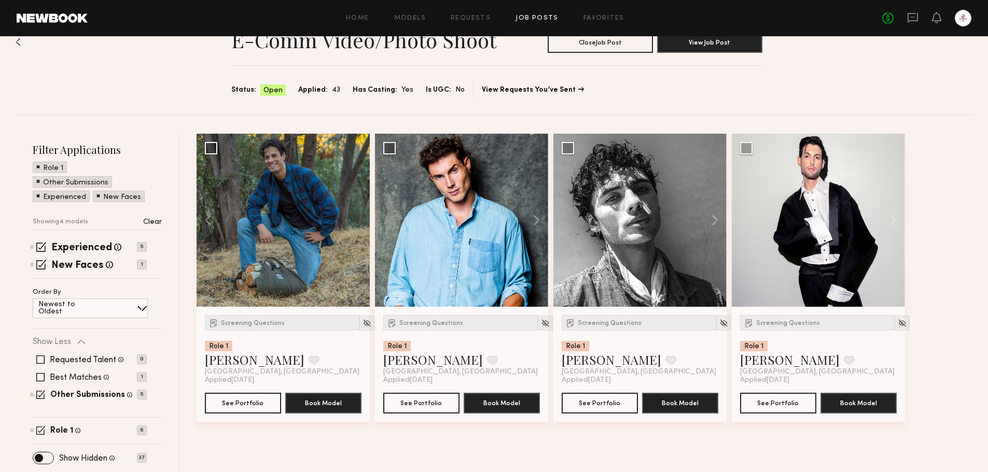
scroll to position [17, 0]
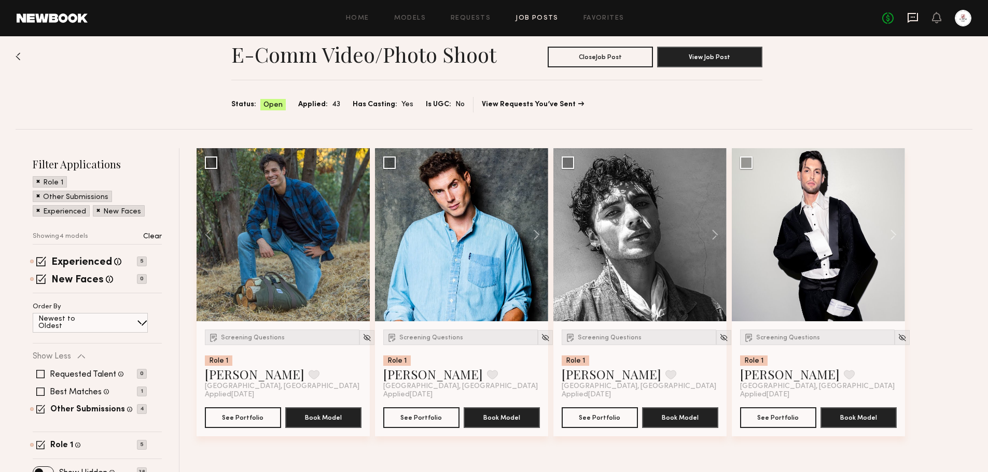
click at [909, 20] on icon at bounding box center [912, 18] width 10 height 10
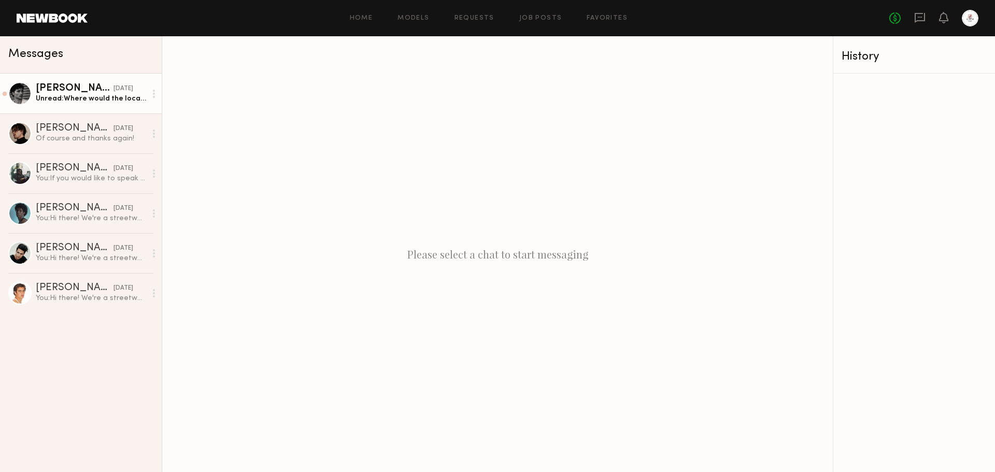
click at [92, 97] on div "Unread: Where would the location address be?" at bounding box center [91, 99] width 110 height 10
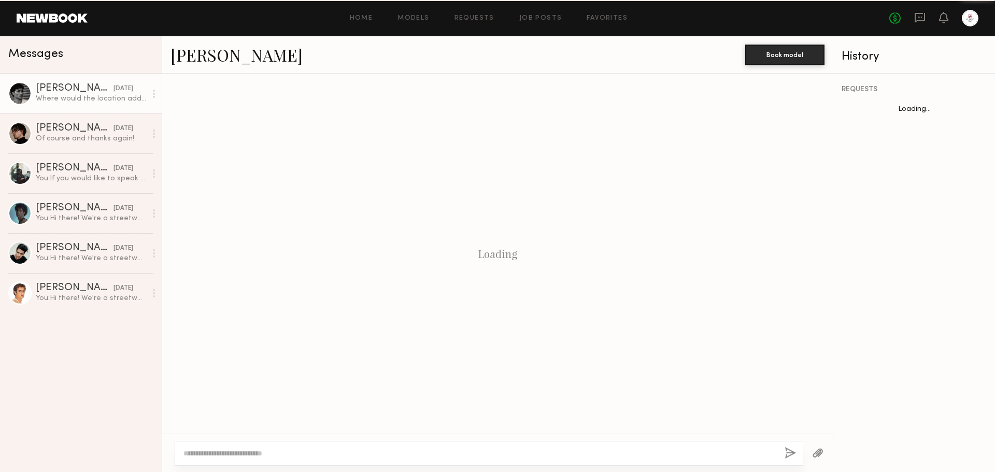
scroll to position [381, 0]
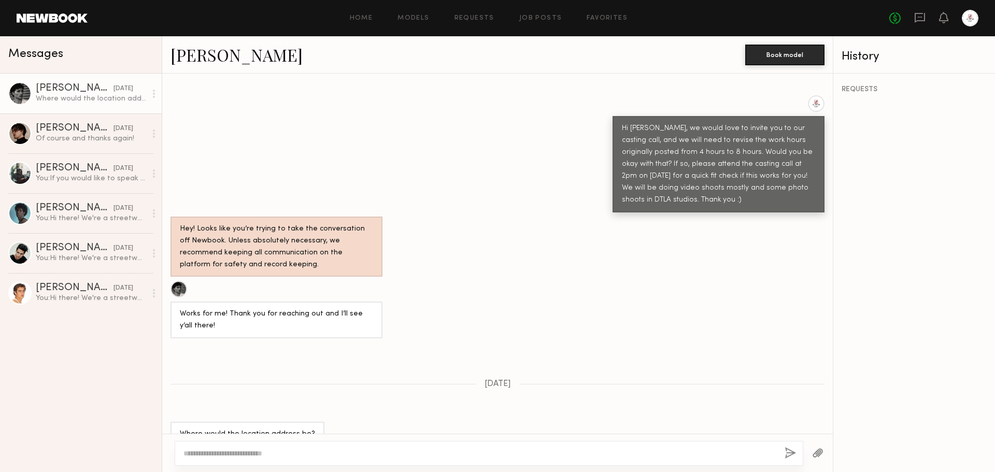
click at [340, 456] on textarea at bounding box center [480, 453] width 593 height 10
click at [380, 455] on textarea "**********" at bounding box center [480, 453] width 593 height 10
type textarea "**********"
click at [785, 448] on button "button" at bounding box center [790, 453] width 11 height 13
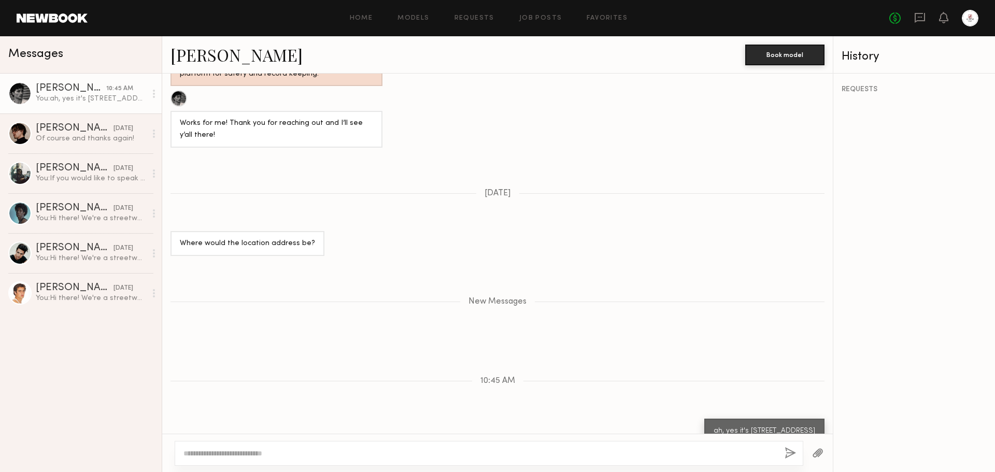
click at [713, 455] on textarea at bounding box center [480, 453] width 593 height 10
type textarea "**********"
click at [797, 452] on div "**********" at bounding box center [489, 453] width 629 height 25
click at [795, 455] on button "button" at bounding box center [790, 453] width 11 height 13
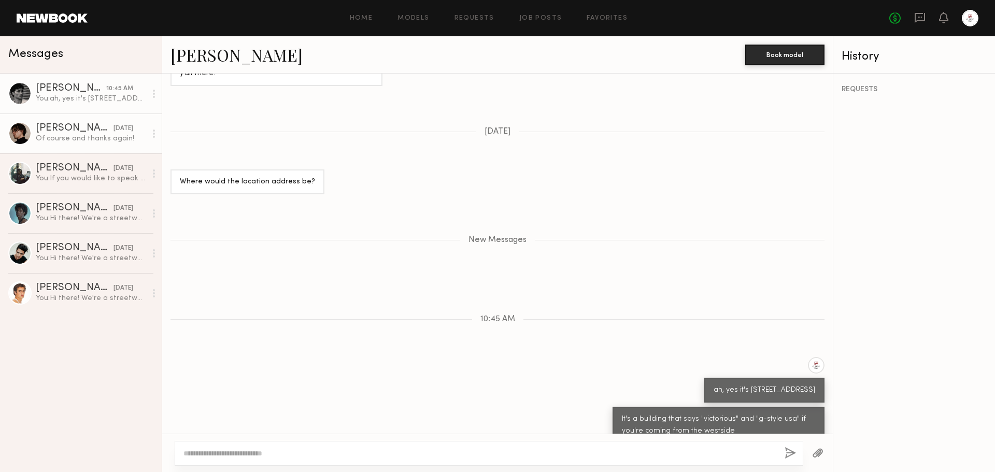
click at [103, 122] on link "[PERSON_NAME] [DATE] Of course and thanks again!" at bounding box center [81, 134] width 162 height 40
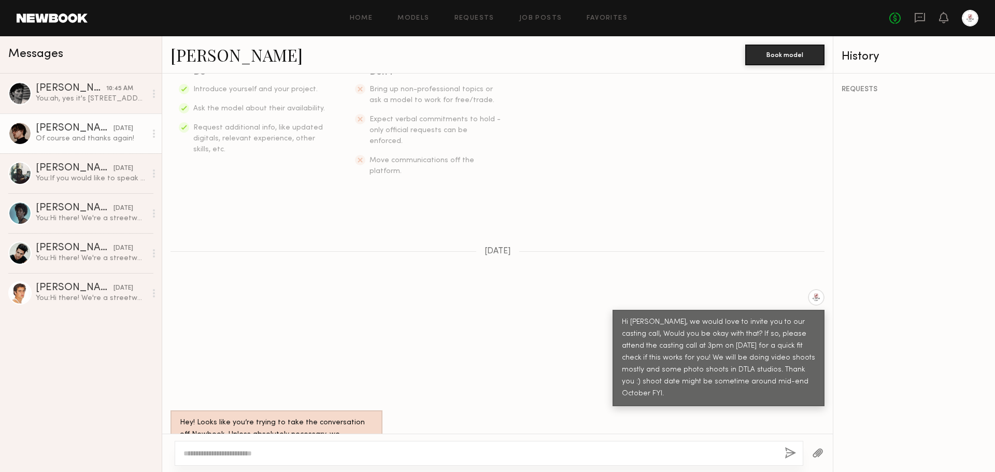
scroll to position [282, 0]
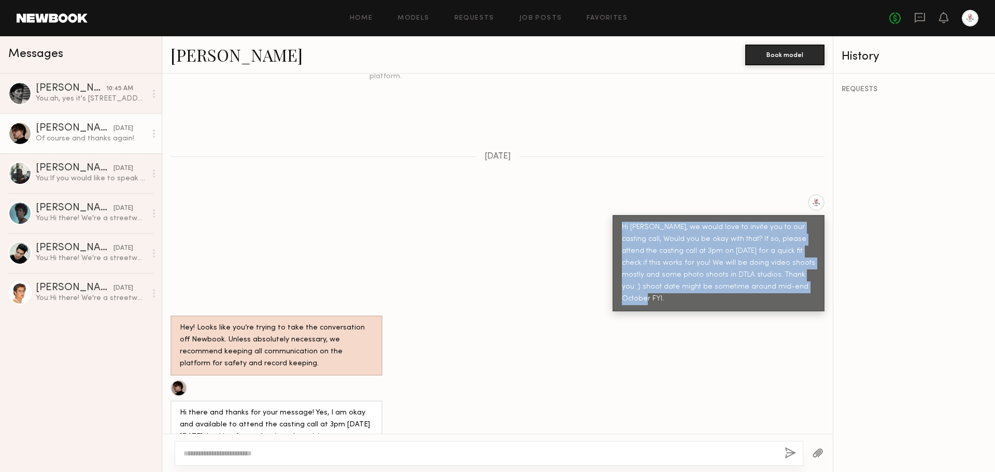
drag, startPoint x: 780, startPoint y: 266, endPoint x: 613, endPoint y: 206, distance: 177.4
click at [613, 215] on div "Hi [PERSON_NAME], we would love to invite you to our casting call, Would you be…" at bounding box center [719, 263] width 212 height 96
copy div "Hi [PERSON_NAME], we would love to invite you to our casting call, Would you be…"
click at [90, 174] on div "[PERSON_NAME]" at bounding box center [75, 168] width 78 height 10
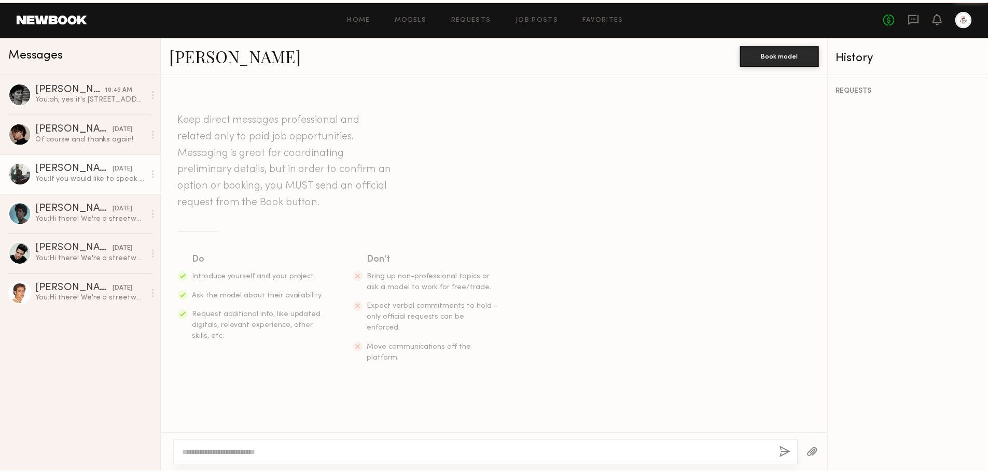
scroll to position [505, 0]
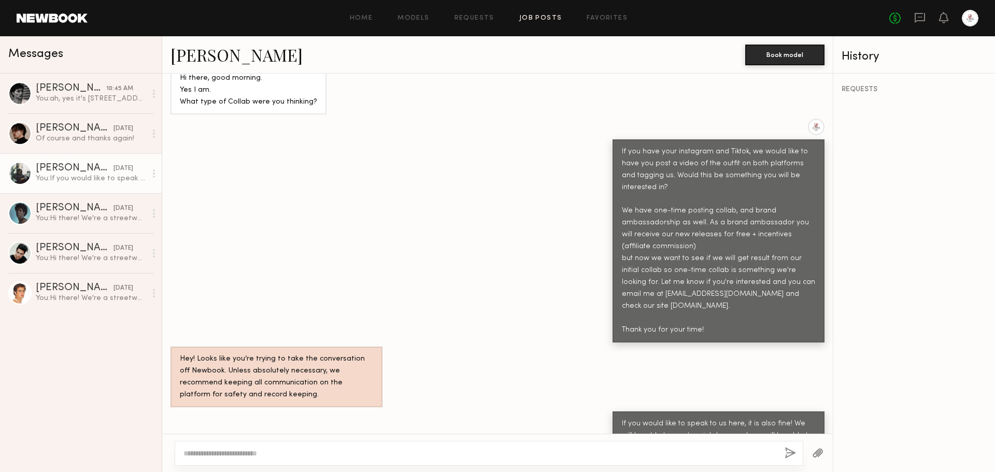
click at [537, 18] on link "Job Posts" at bounding box center [540, 18] width 43 height 7
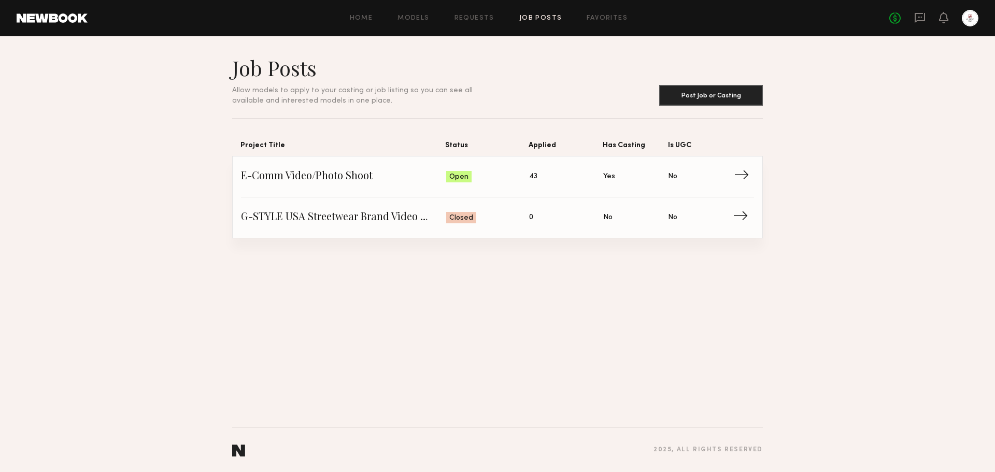
click at [742, 175] on span "→" at bounding box center [744, 177] width 21 height 16
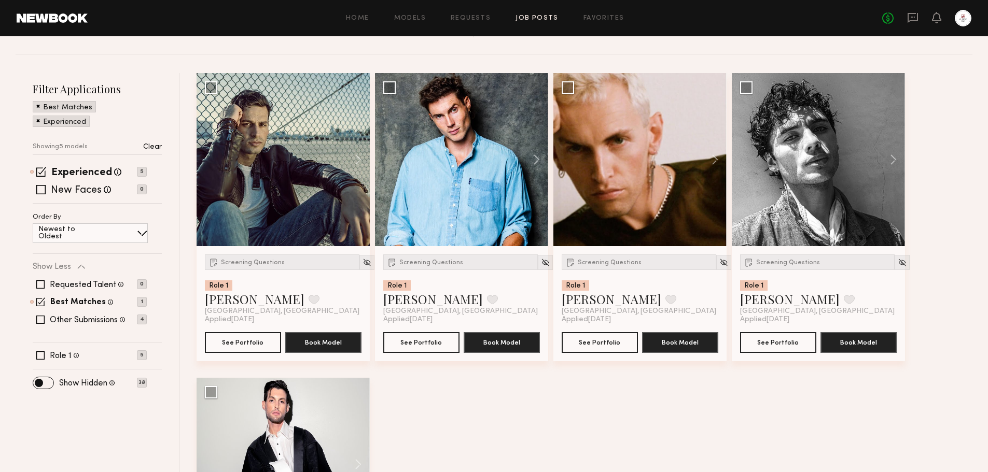
scroll to position [156, 0]
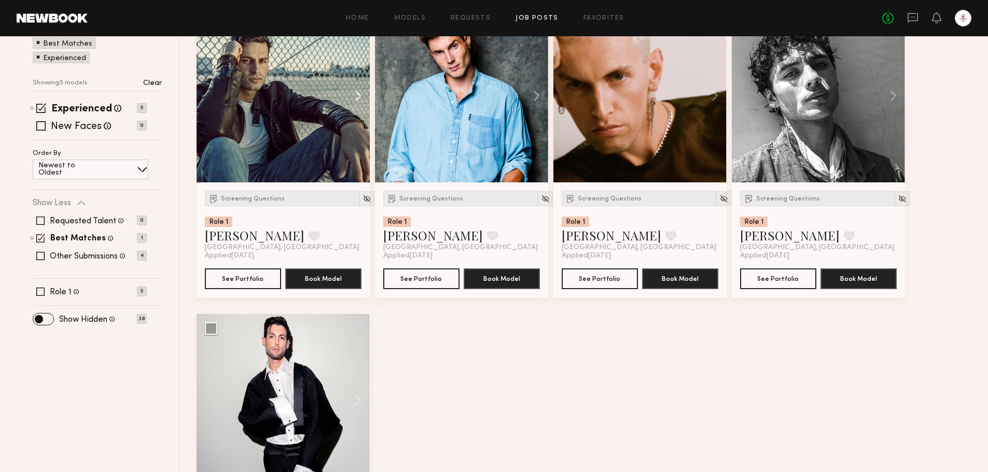
click at [362, 94] on button at bounding box center [352, 95] width 33 height 173
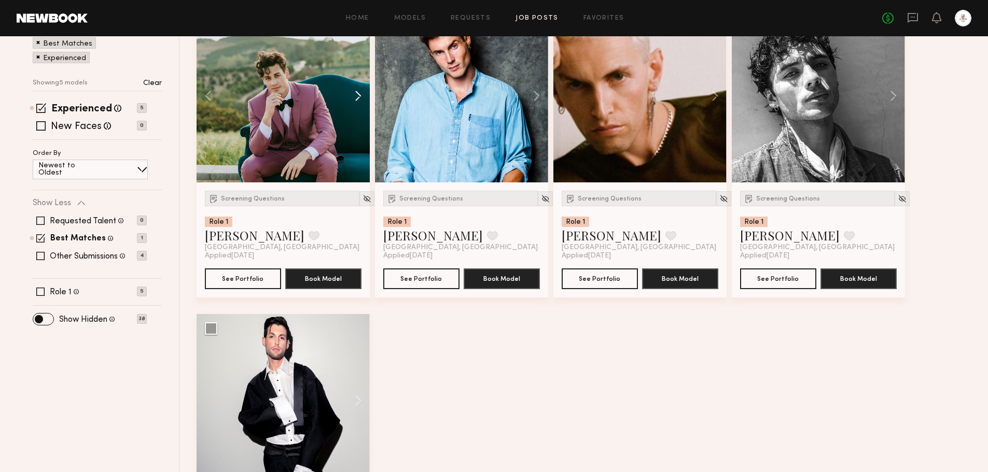
click at [362, 94] on button at bounding box center [352, 95] width 33 height 173
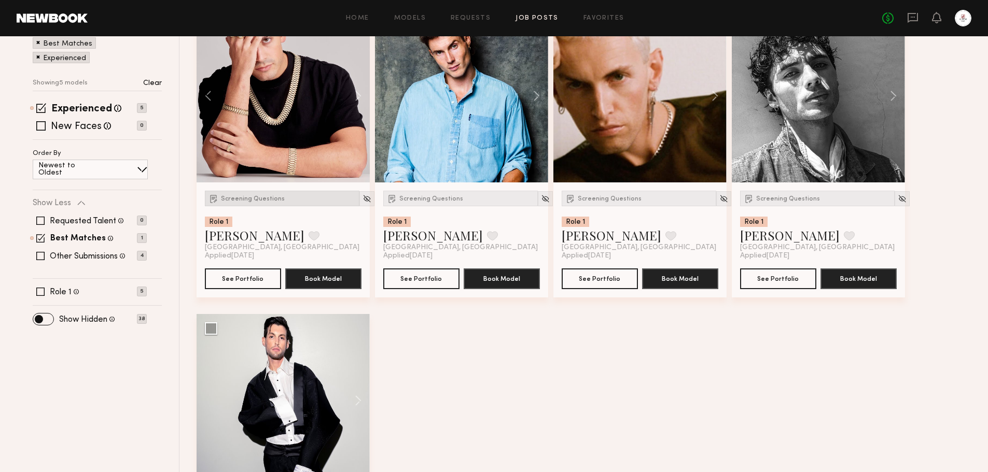
click at [263, 200] on span "Screening Questions" at bounding box center [253, 199] width 64 height 6
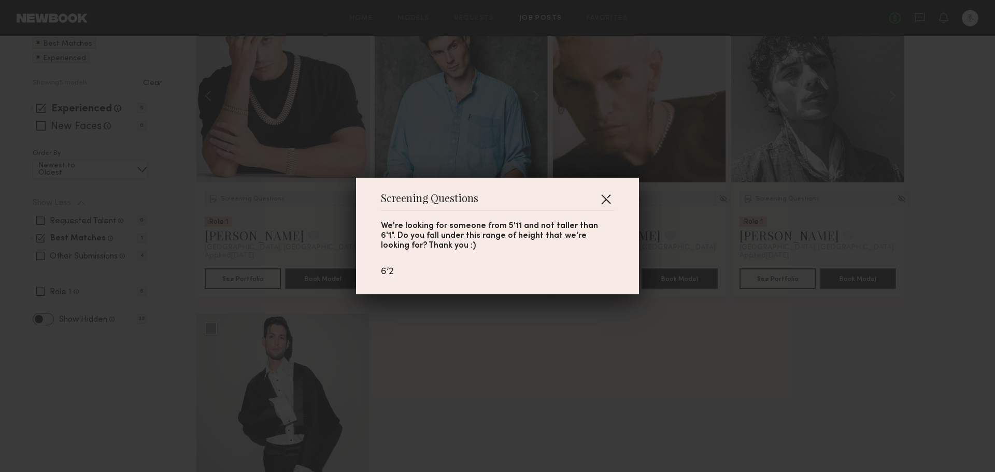
click at [610, 197] on button "button" at bounding box center [606, 199] width 17 height 17
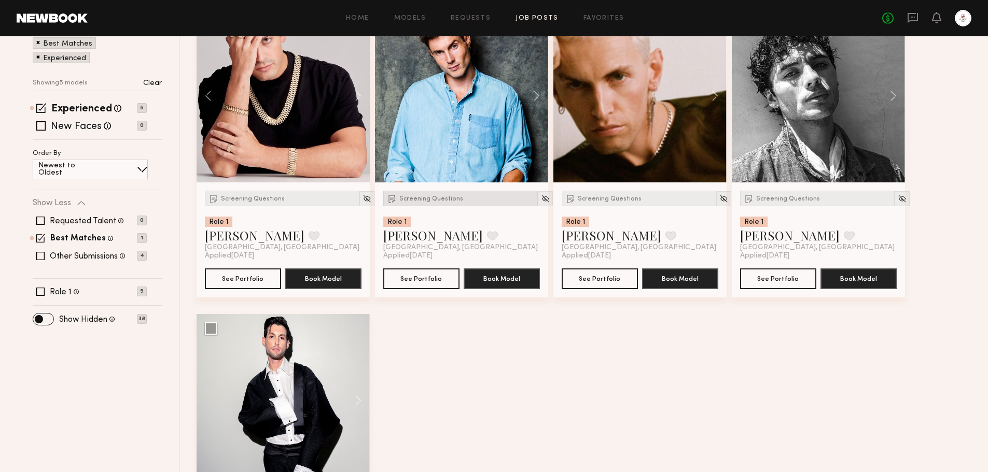
click at [425, 196] on span "Screening Questions" at bounding box center [431, 199] width 64 height 6
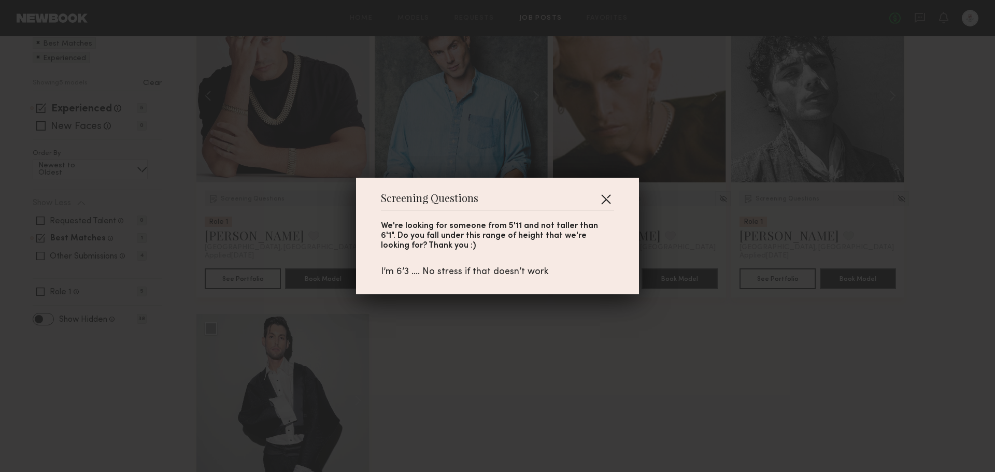
click at [602, 202] on button "button" at bounding box center [606, 199] width 17 height 17
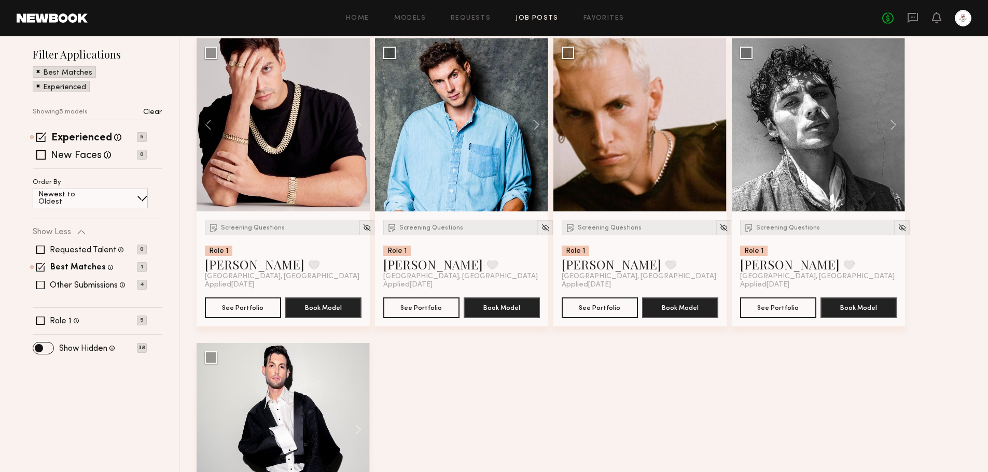
scroll to position [43, 0]
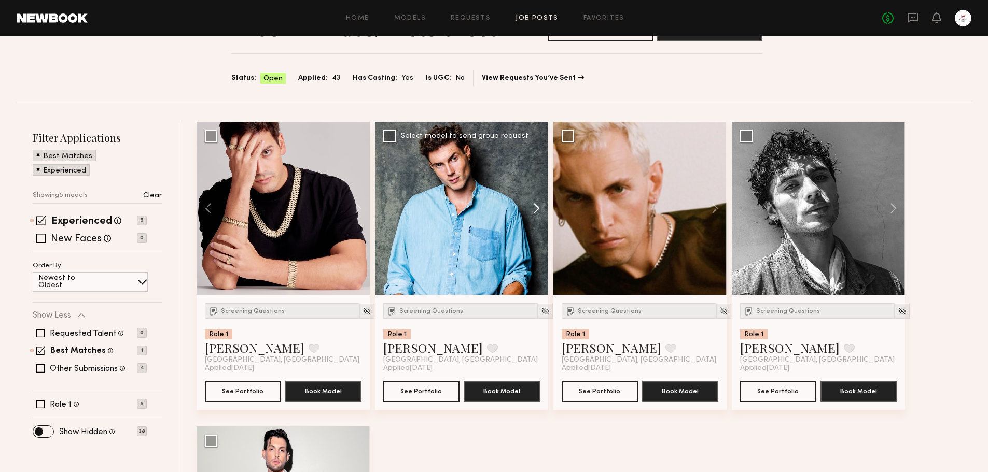
click at [537, 207] on button at bounding box center [531, 208] width 33 height 173
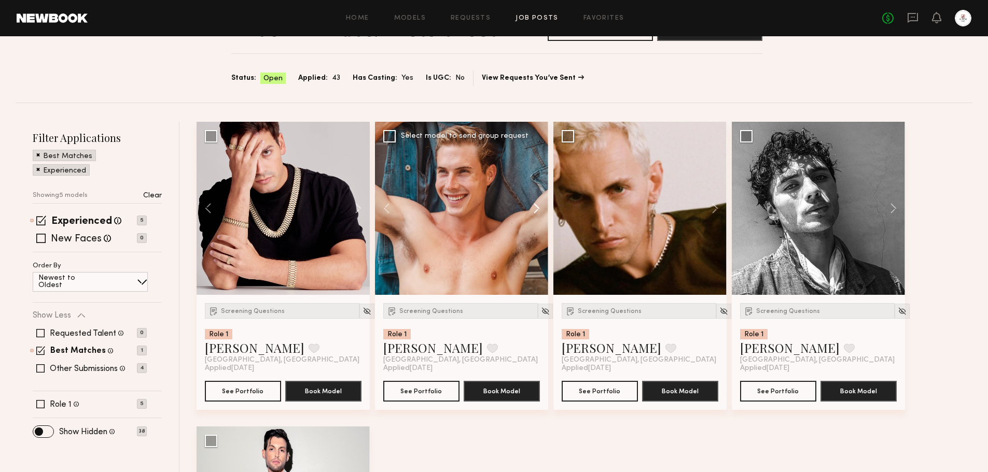
click at [537, 207] on button at bounding box center [531, 208] width 33 height 173
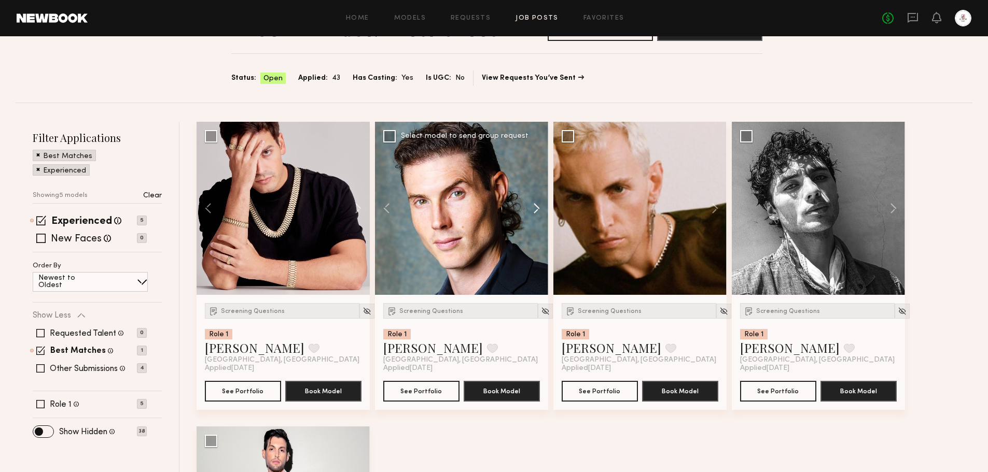
click at [537, 207] on button at bounding box center [531, 208] width 33 height 173
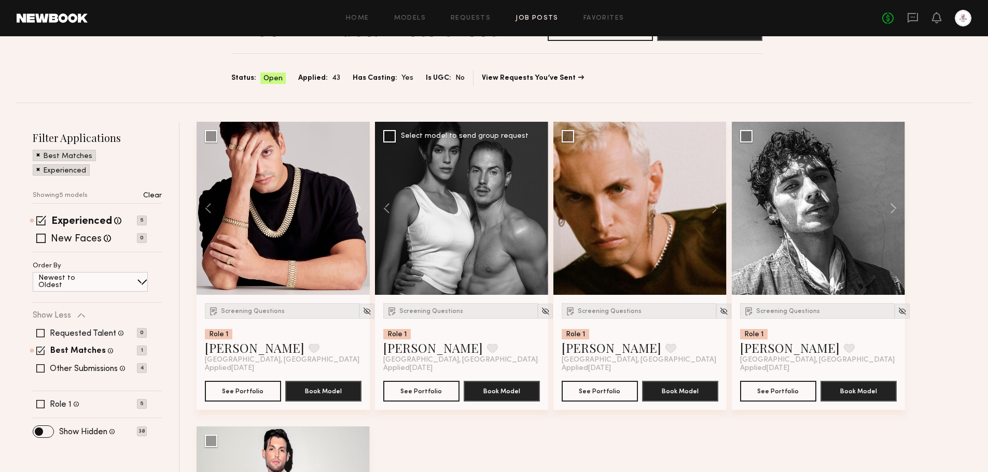
click at [537, 207] on div at bounding box center [461, 208] width 173 height 173
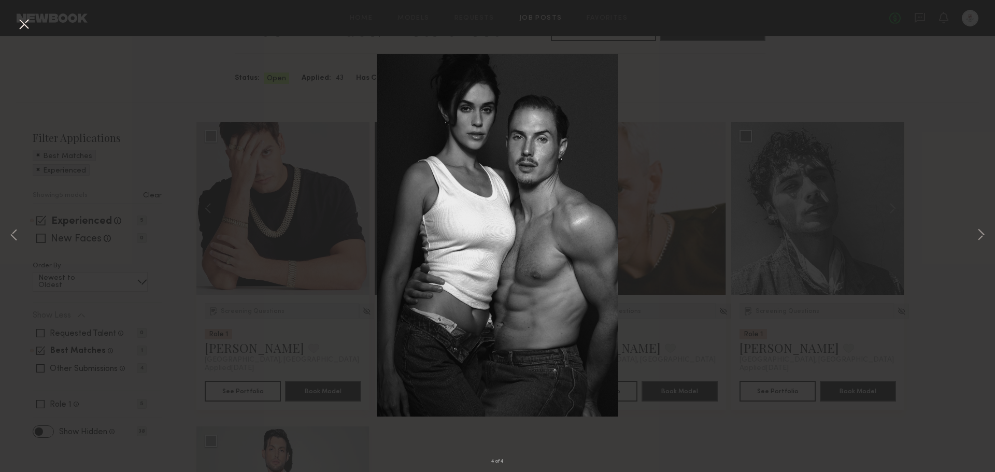
click at [804, 116] on div "4 of 4" at bounding box center [497, 236] width 995 height 472
click at [21, 24] on button at bounding box center [24, 25] width 17 height 19
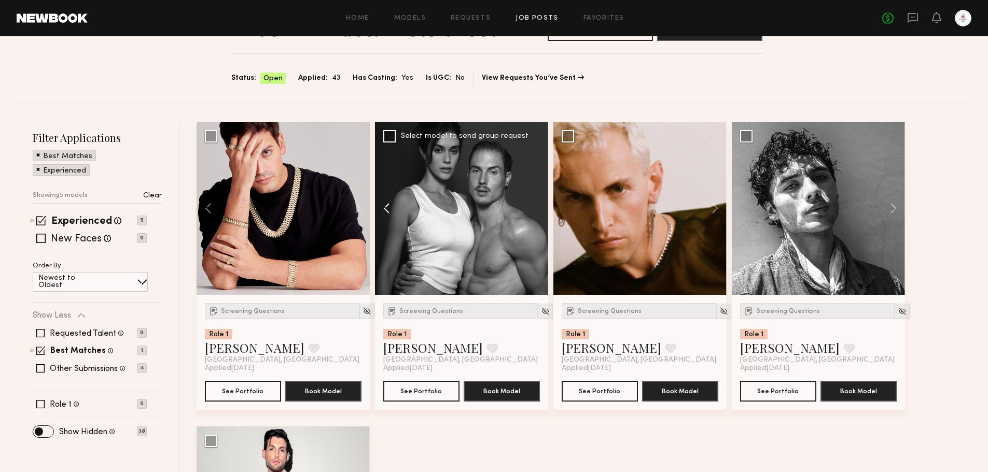
click at [384, 204] on button at bounding box center [391, 208] width 33 height 173
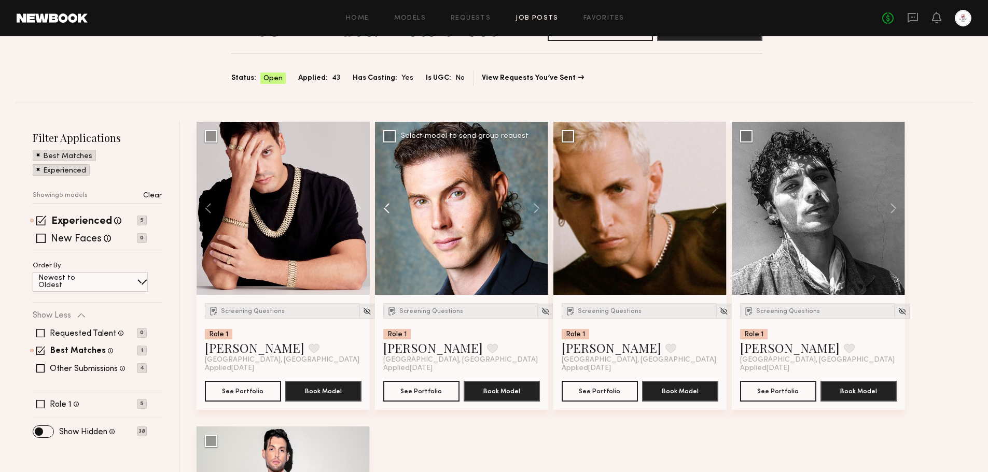
click at [384, 204] on button at bounding box center [391, 208] width 33 height 173
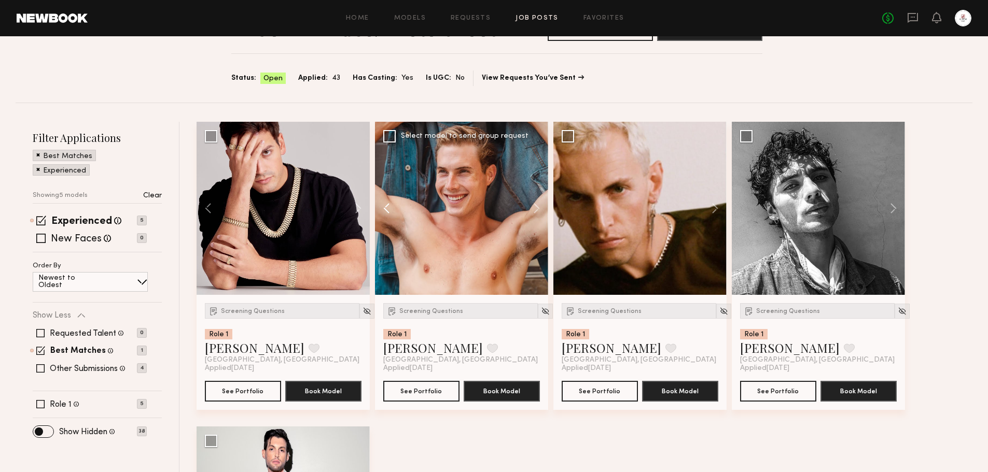
click at [384, 204] on button at bounding box center [391, 208] width 33 height 173
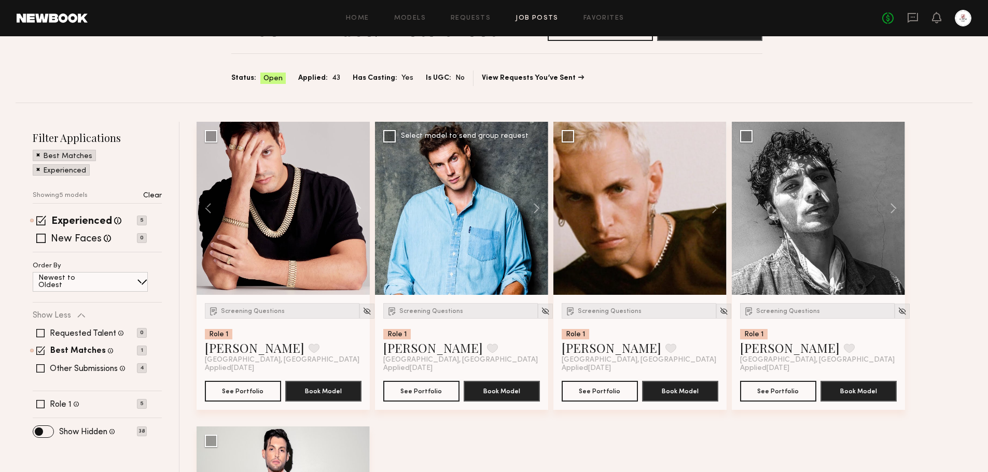
click at [479, 203] on div at bounding box center [461, 208] width 173 height 173
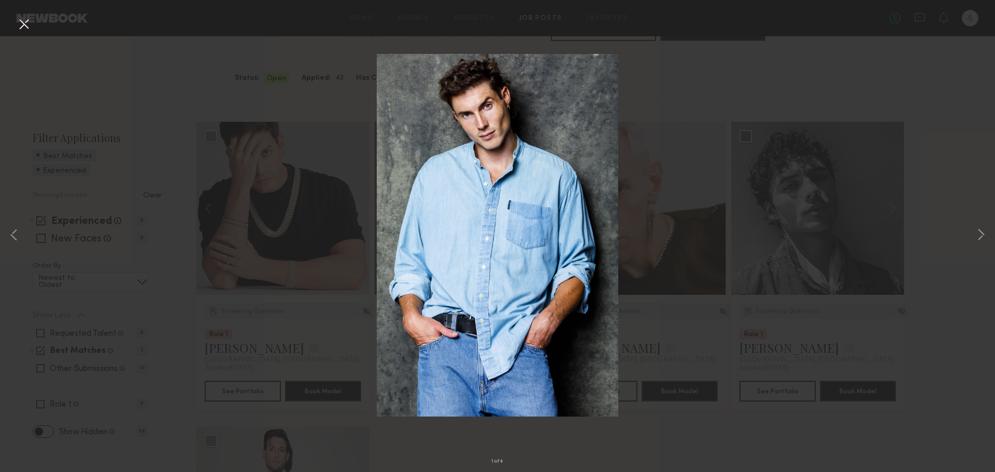
click at [769, 218] on div "1 of 4" at bounding box center [497, 236] width 995 height 472
click at [506, 458] on div "1 of 4" at bounding box center [497, 236] width 995 height 472
click at [31, 27] on button at bounding box center [24, 25] width 17 height 19
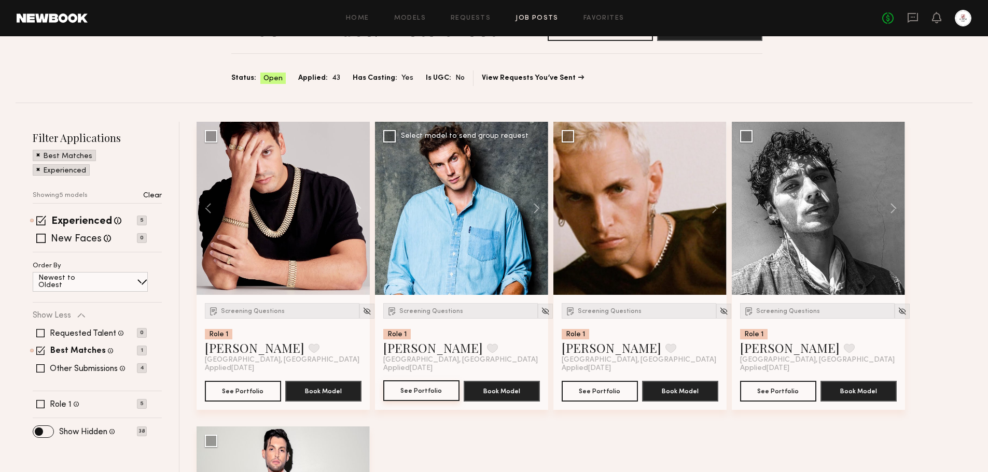
click at [436, 387] on button "See Portfolio" at bounding box center [421, 390] width 76 height 21
click at [358, 210] on button at bounding box center [352, 208] width 33 height 173
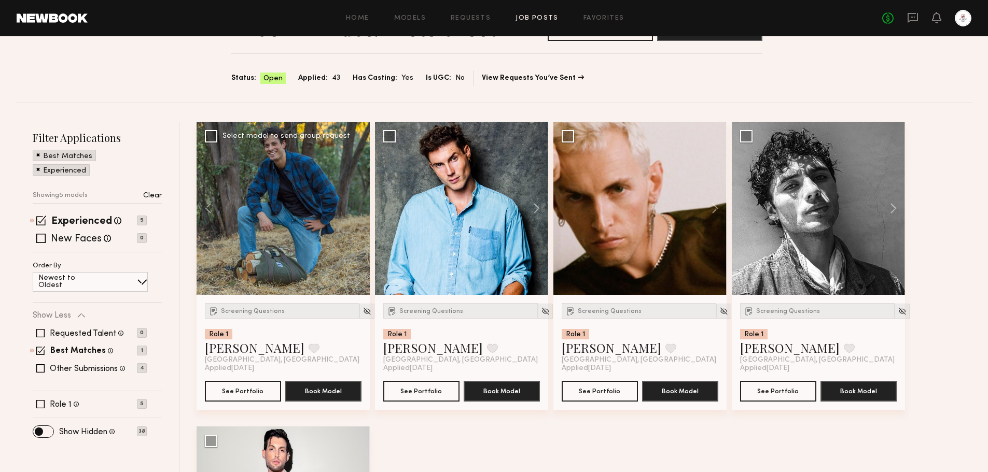
click at [358, 210] on div at bounding box center [282, 208] width 173 height 173
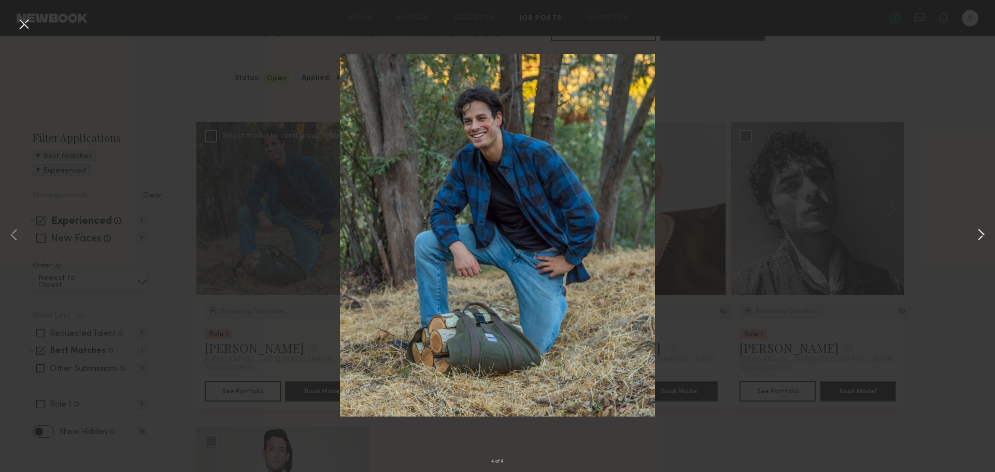
click at [983, 233] on button at bounding box center [981, 236] width 12 height 378
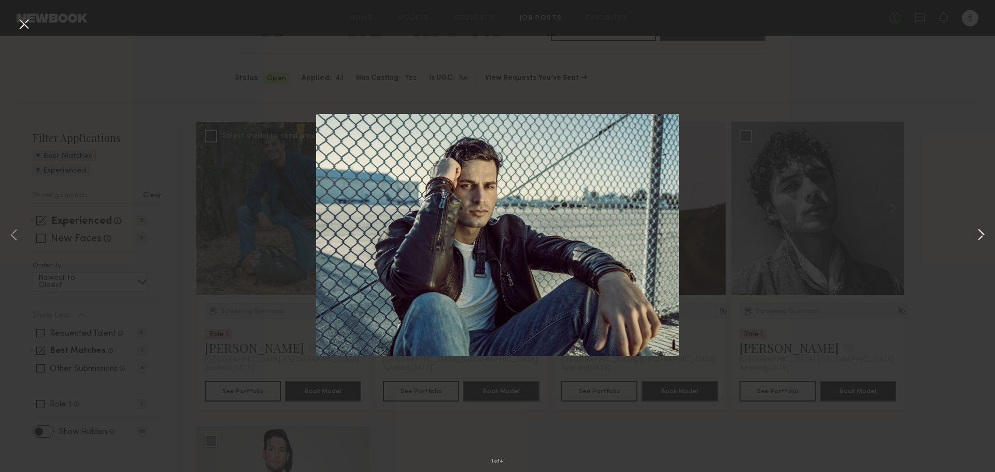
click at [983, 233] on button at bounding box center [981, 236] width 12 height 378
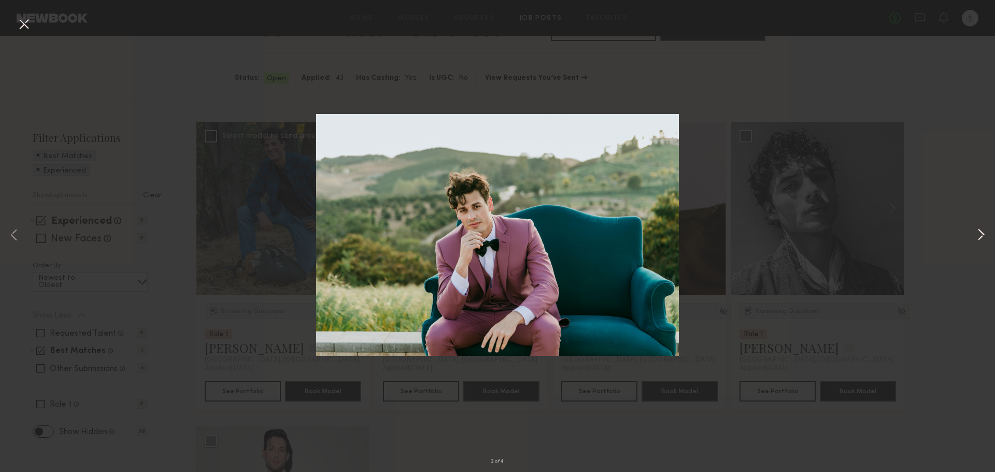
click at [983, 233] on button at bounding box center [981, 236] width 12 height 378
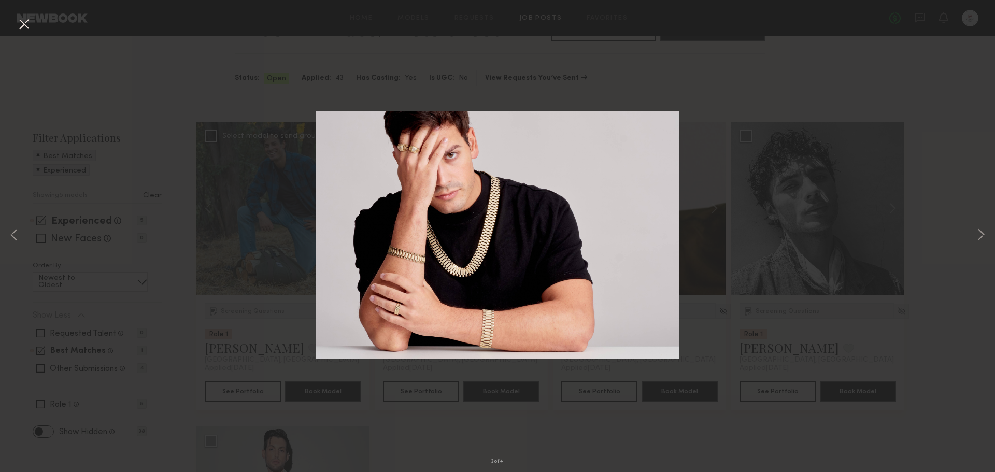
click at [925, 239] on div "3 of 4" at bounding box center [497, 236] width 995 height 472
click at [323, 402] on div "3 of 4" at bounding box center [497, 236] width 995 height 472
click at [19, 25] on button at bounding box center [24, 25] width 17 height 19
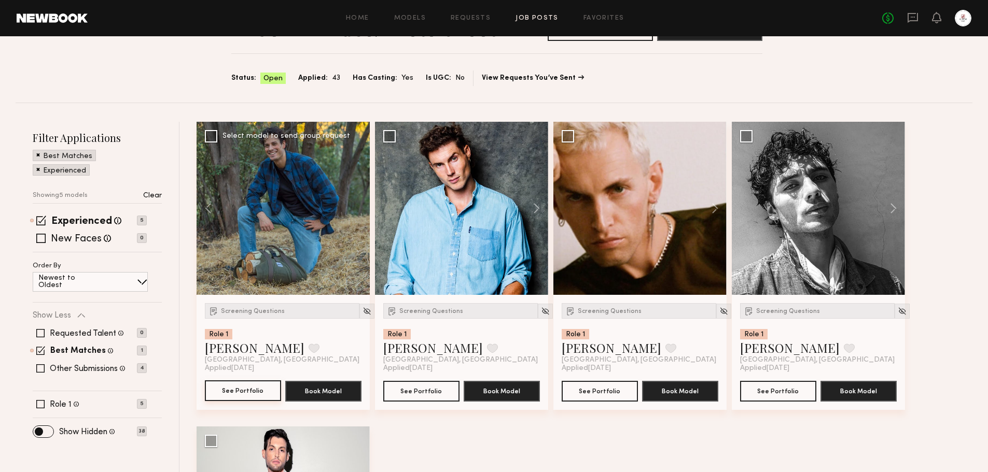
click at [258, 386] on button "See Portfolio" at bounding box center [243, 390] width 76 height 21
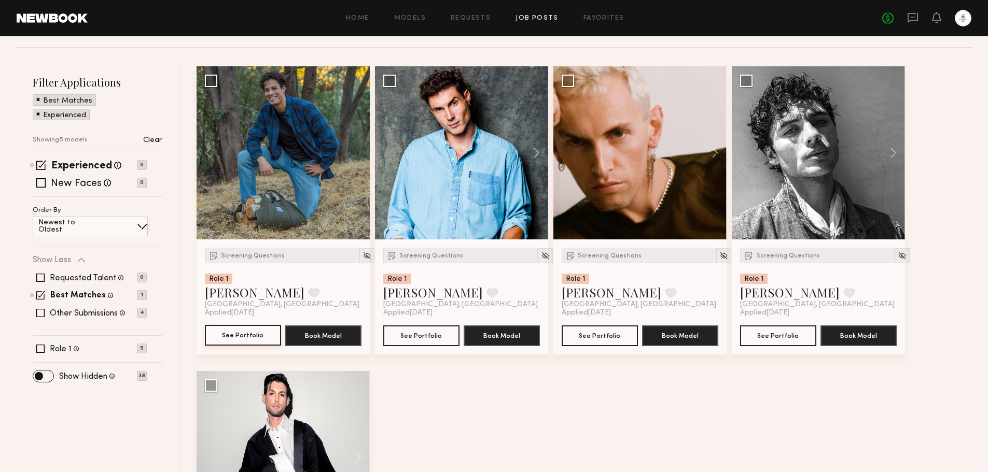
scroll to position [95, 0]
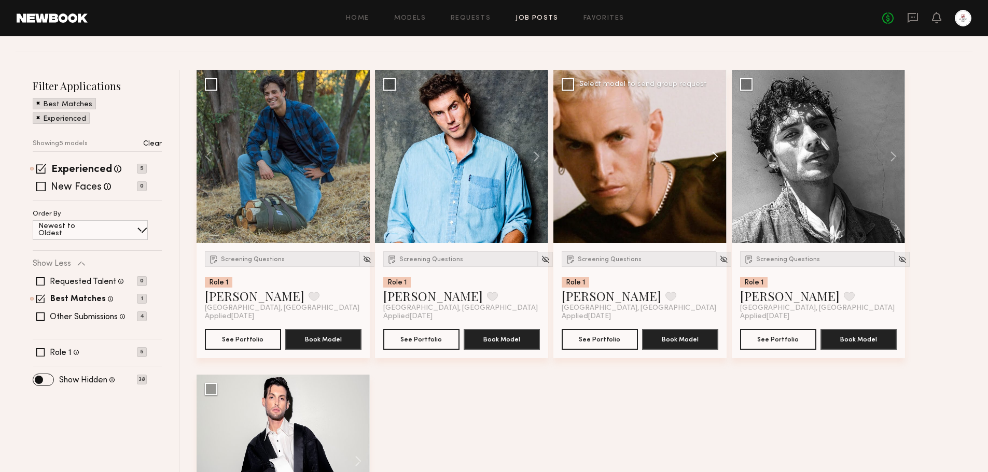
click at [711, 162] on button at bounding box center [709, 156] width 33 height 173
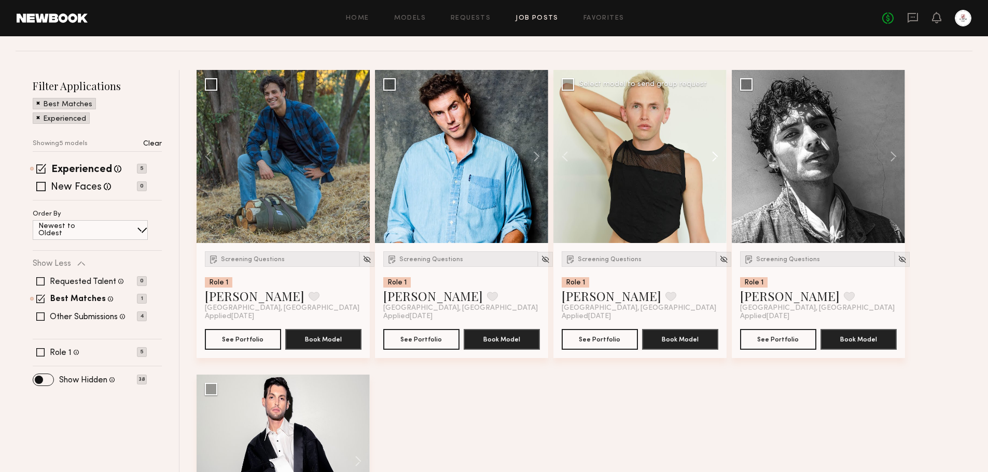
click at [711, 162] on button at bounding box center [709, 156] width 33 height 173
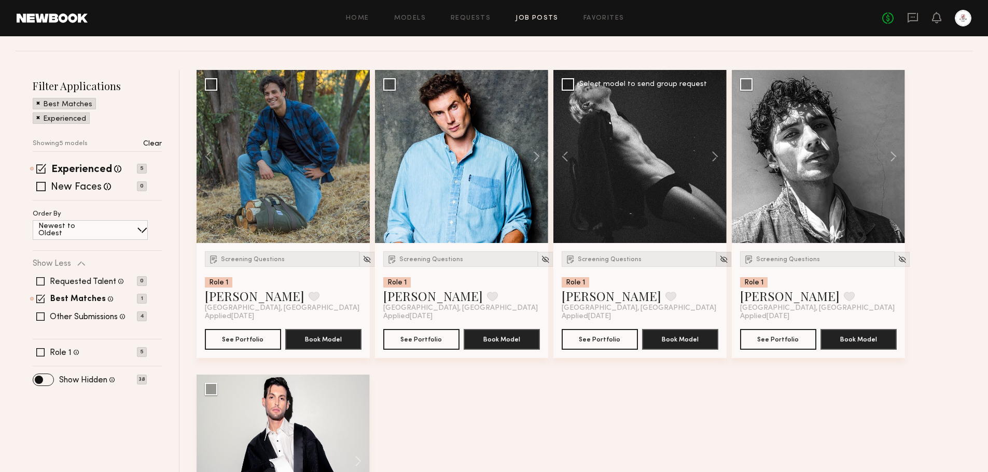
click at [719, 259] on img at bounding box center [723, 259] width 9 height 9
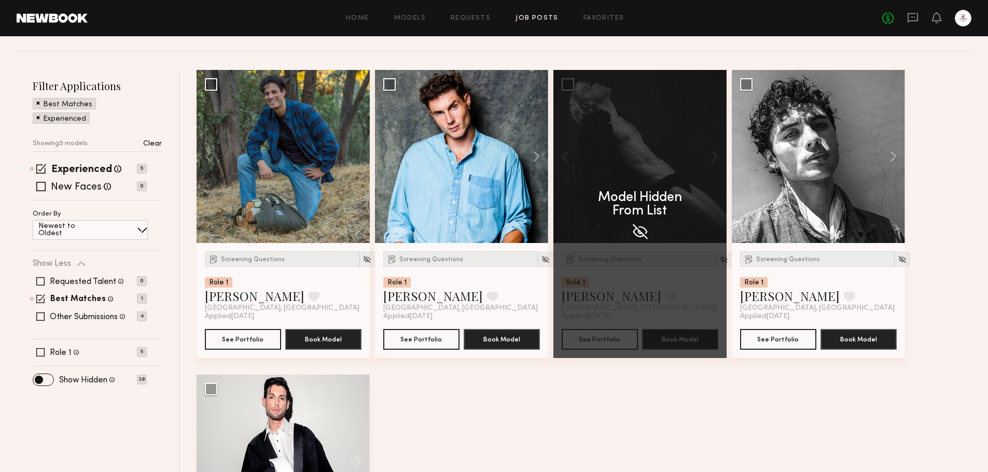
scroll to position [17, 0]
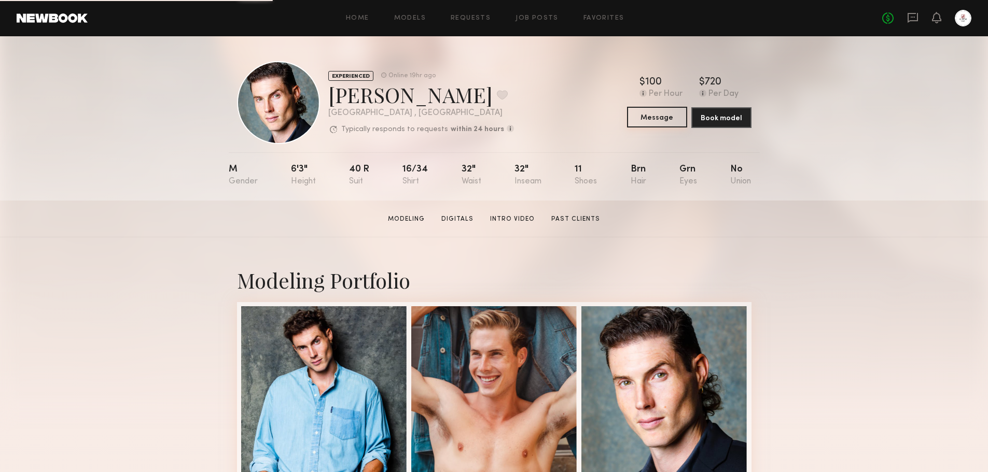
click at [670, 119] on button "Message" at bounding box center [657, 117] width 60 height 21
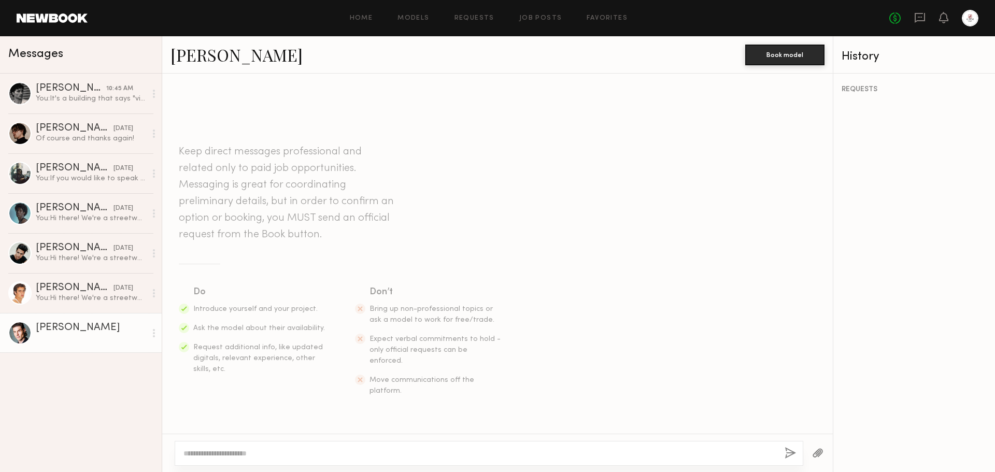
click at [352, 444] on div at bounding box center [489, 453] width 629 height 25
click at [349, 454] on textarea at bounding box center [480, 453] width 593 height 10
paste textarea "**********"
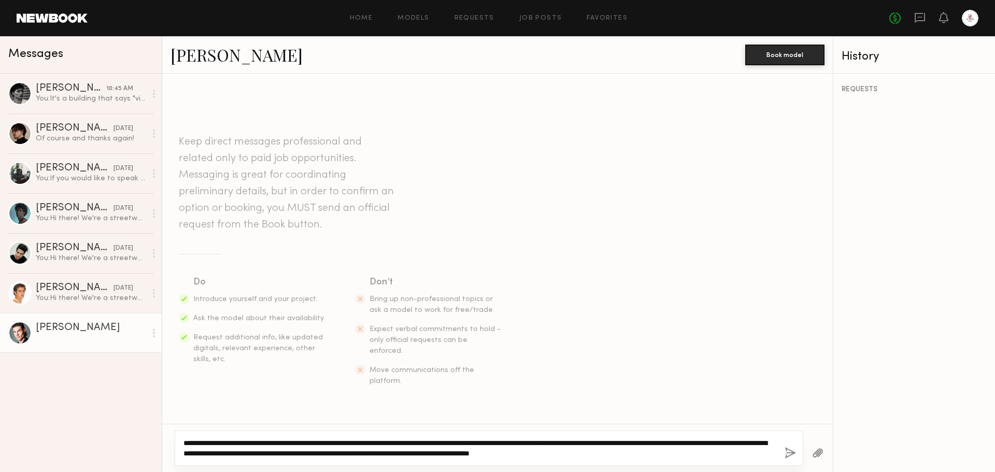
click at [214, 442] on textarea "**********" at bounding box center [480, 448] width 593 height 21
click at [589, 442] on textarea "**********" at bounding box center [480, 448] width 593 height 21
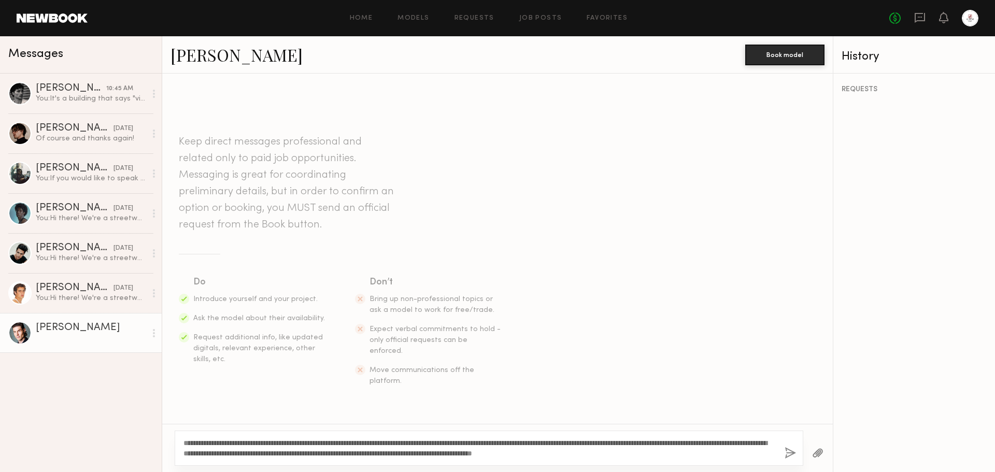
click at [850, 407] on div "REQUESTS" at bounding box center [915, 273] width 162 height 399
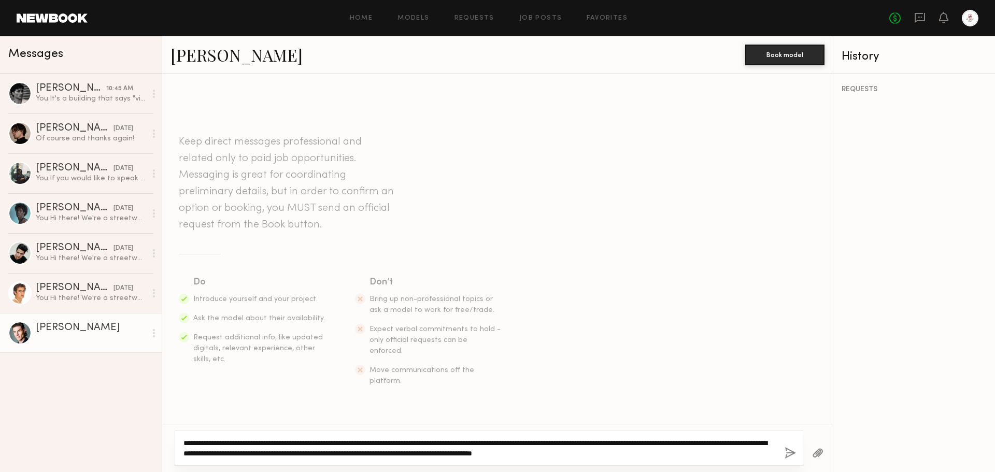
click at [595, 448] on textarea "**********" at bounding box center [480, 448] width 593 height 21
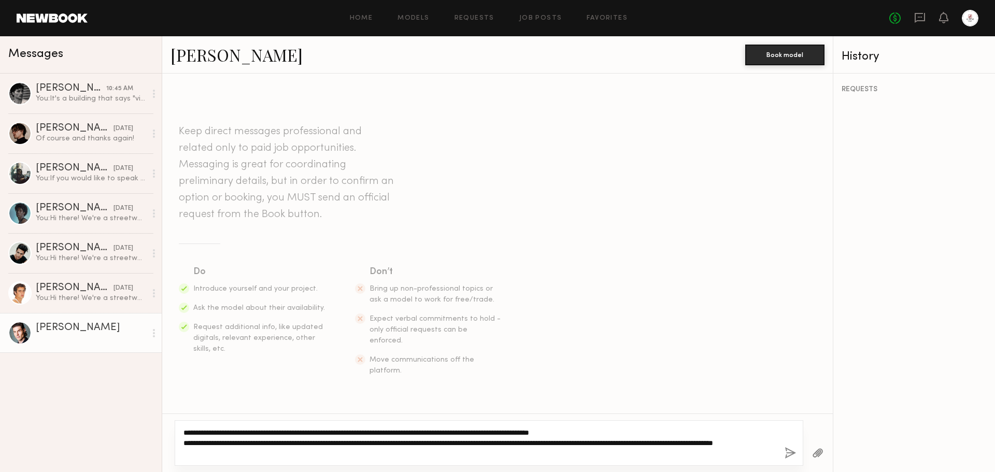
type textarea "**********"
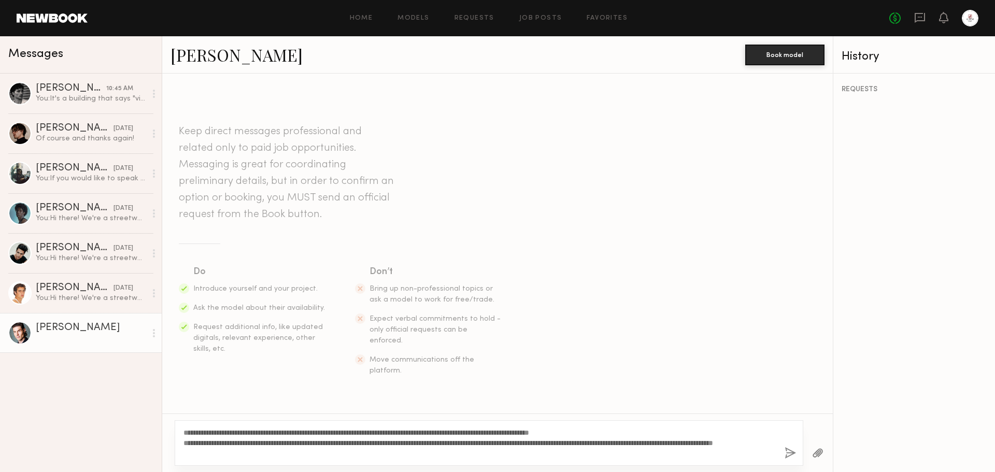
click at [788, 451] on button "button" at bounding box center [790, 453] width 11 height 13
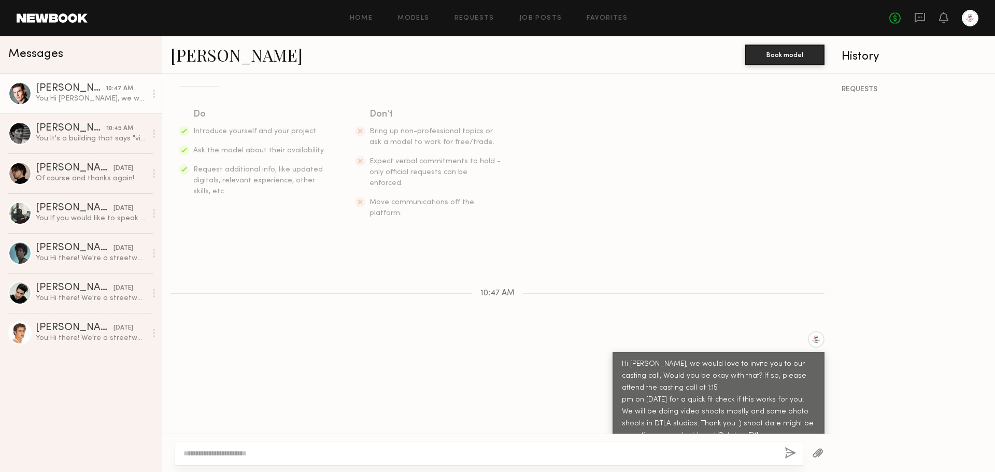
scroll to position [209, 0]
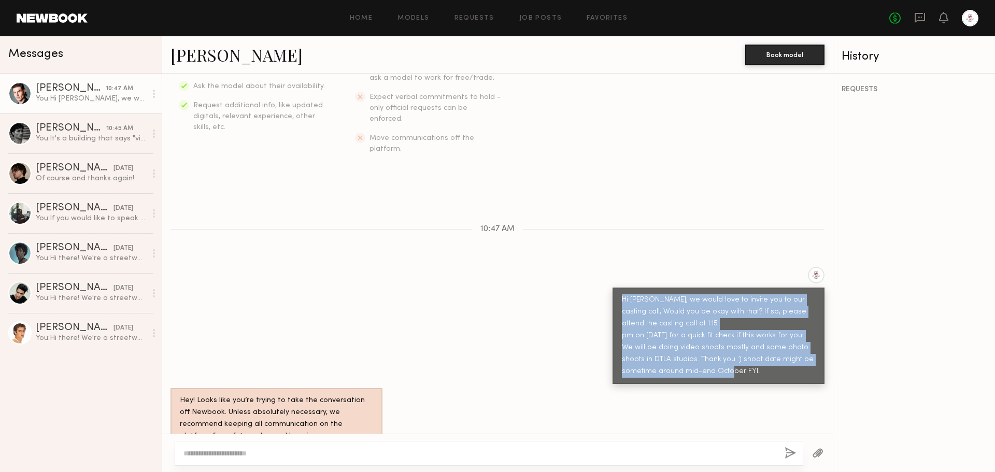
drag, startPoint x: 613, startPoint y: 275, endPoint x: 768, endPoint y: 344, distance: 169.2
click at [768, 344] on div "Hi Nick, we would love to invite you to our casting call, Would you be okay wit…" at bounding box center [719, 336] width 212 height 96
copy div "Hi Nick, we would love to invite you to our casting call, Would you be okay wit…"
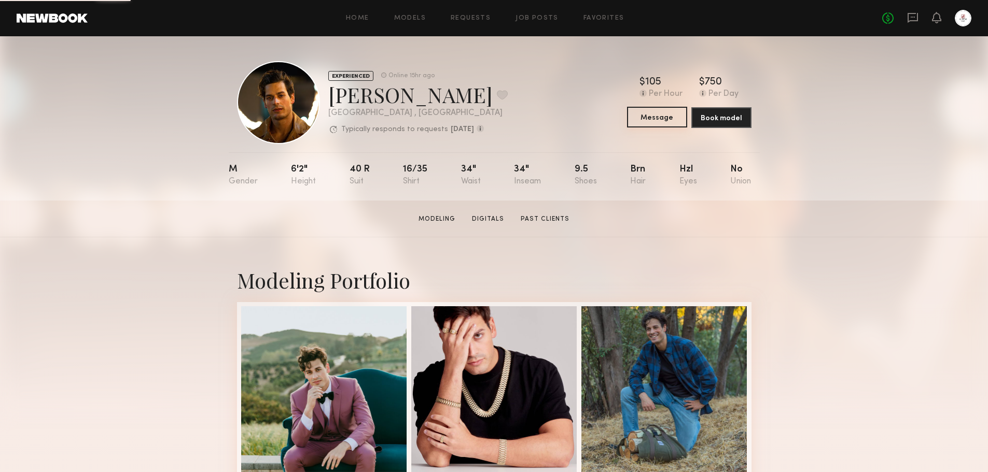
click at [673, 123] on button "Message" at bounding box center [657, 117] width 60 height 21
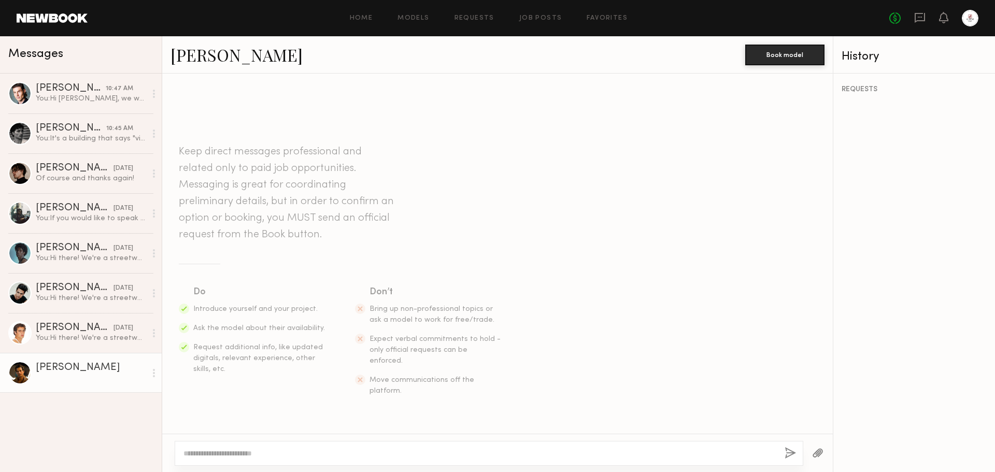
click at [236, 452] on textarea at bounding box center [480, 453] width 593 height 10
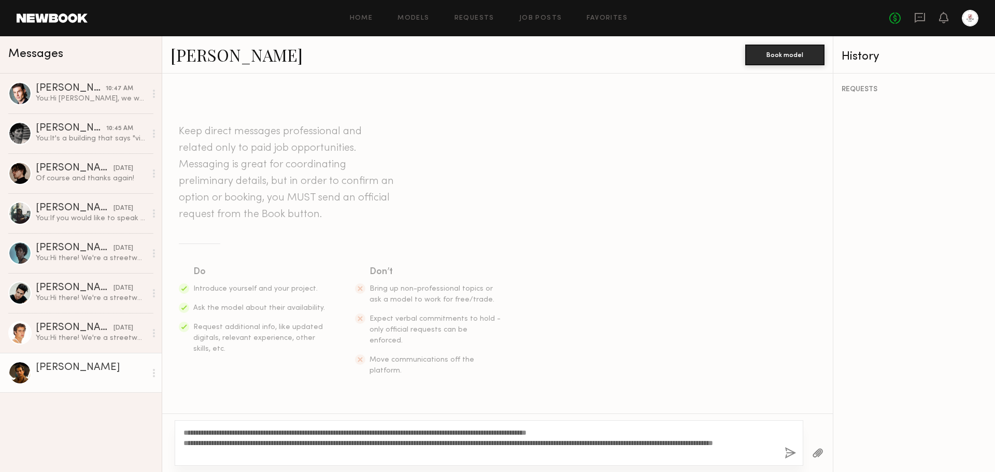
click at [205, 434] on textarea "**********" at bounding box center [480, 443] width 593 height 31
click at [621, 435] on textarea "**********" at bounding box center [480, 443] width 593 height 31
type textarea "**********"
click at [788, 455] on button "button" at bounding box center [790, 453] width 11 height 13
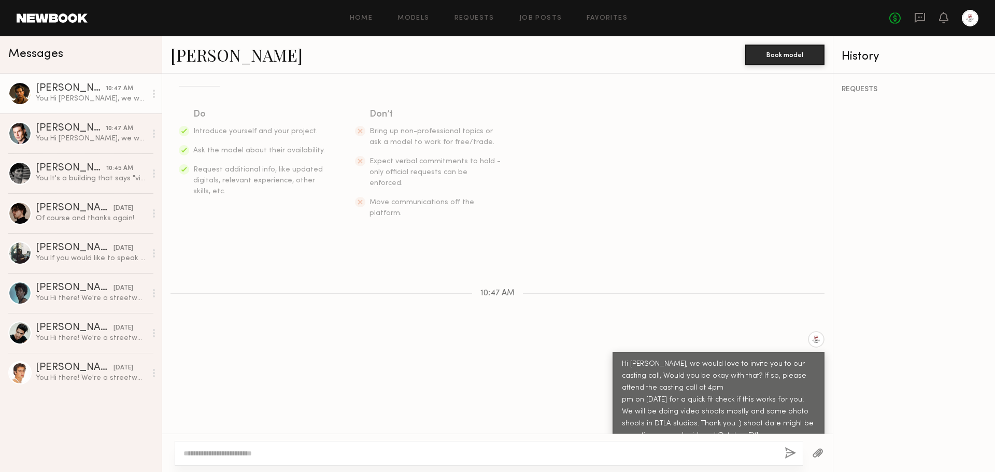
scroll to position [209, 0]
